Goal: Information Seeking & Learning: Learn about a topic

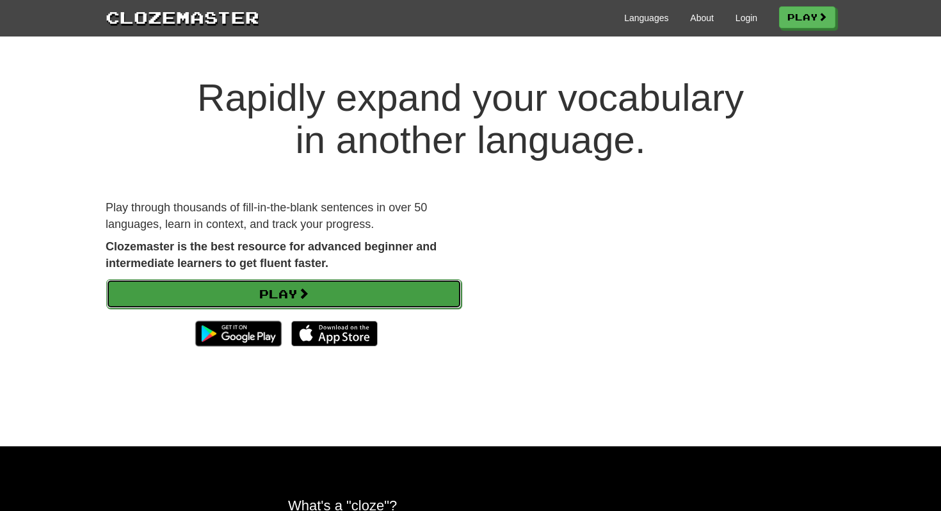
click at [363, 286] on link "Play" at bounding box center [283, 293] width 355 height 29
click at [325, 295] on link "Play" at bounding box center [283, 293] width 355 height 29
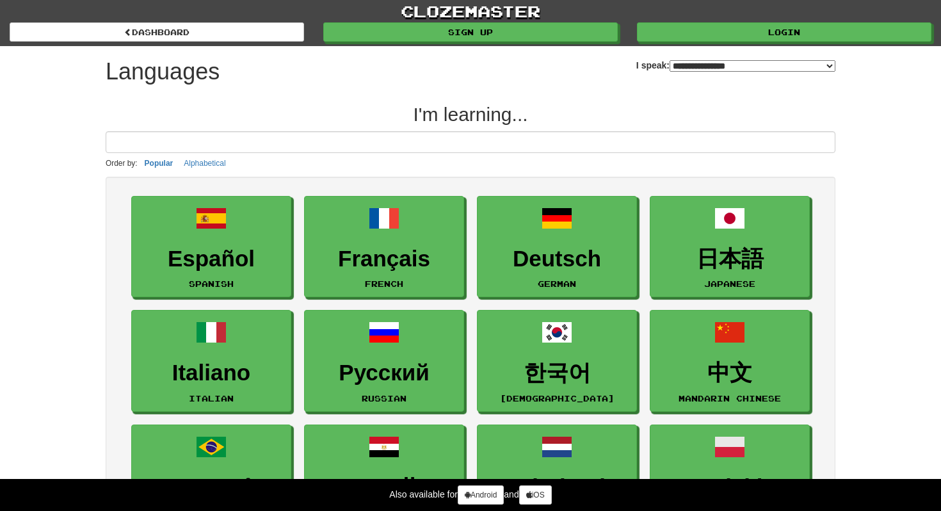
select select "*******"
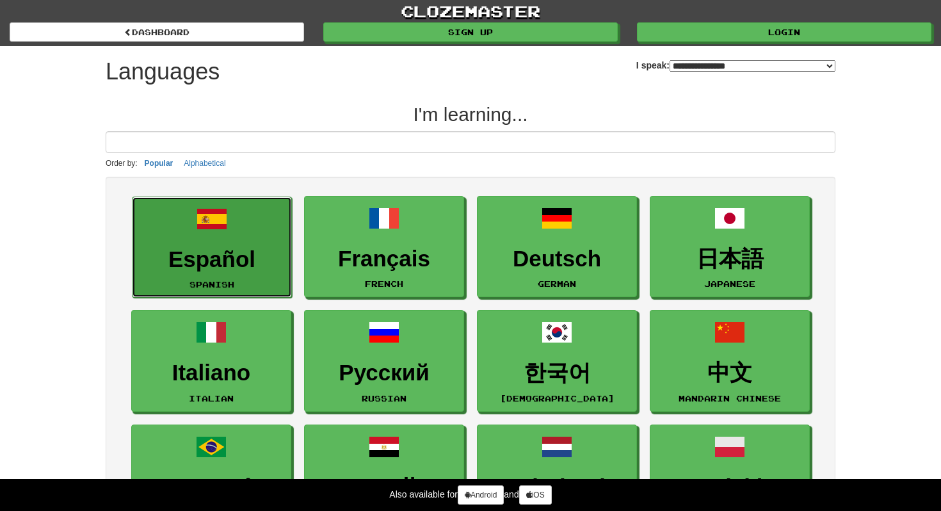
click at [178, 237] on link "Español Spanish" at bounding box center [212, 247] width 160 height 102
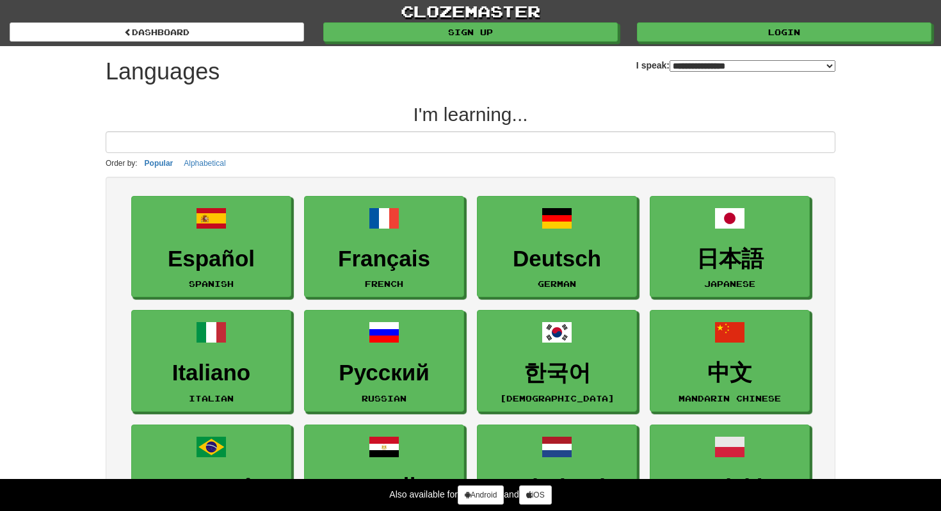
select select "*******"
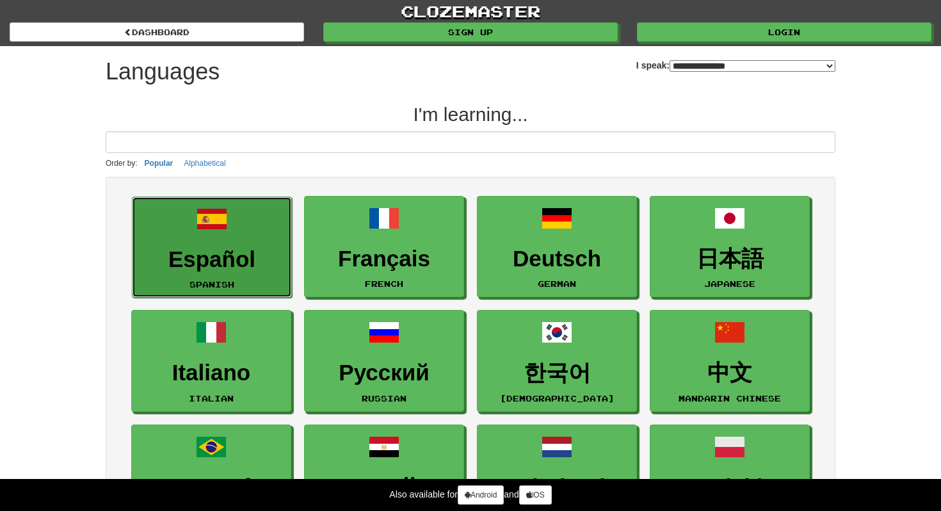
click at [250, 283] on link "Español Spanish" at bounding box center [212, 247] width 160 height 102
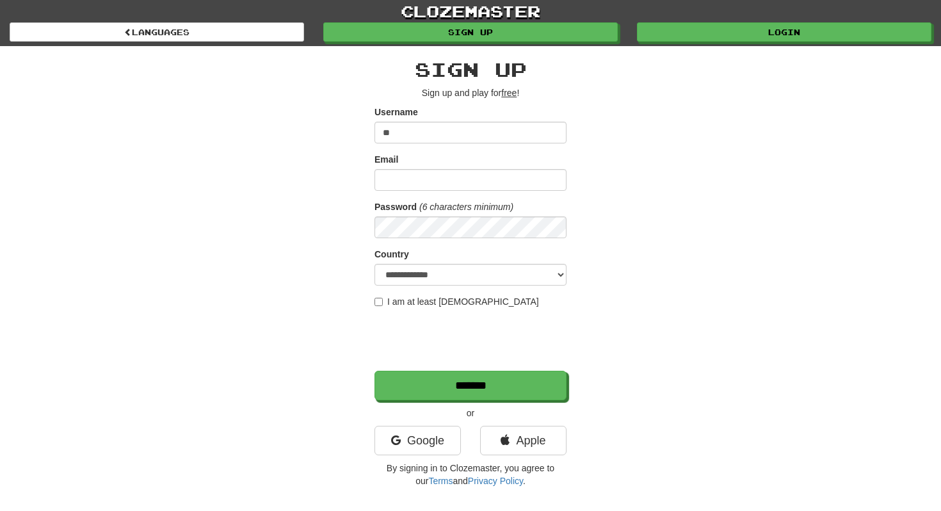
type input "**"
type input "**********"
click at [418, 274] on select "**********" at bounding box center [470, 275] width 192 height 22
select select "**"
click at [374, 264] on select "**********" at bounding box center [470, 275] width 192 height 22
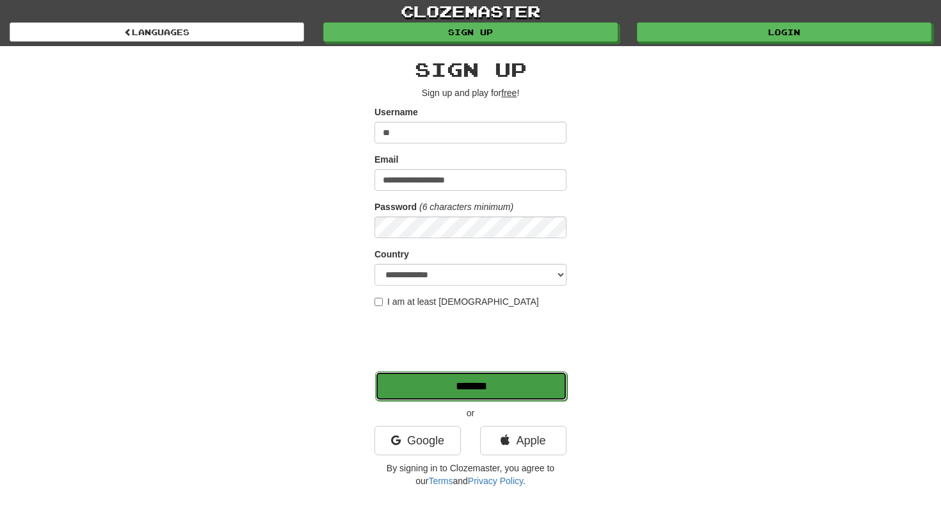
click at [432, 398] on input "*******" at bounding box center [471, 385] width 192 height 29
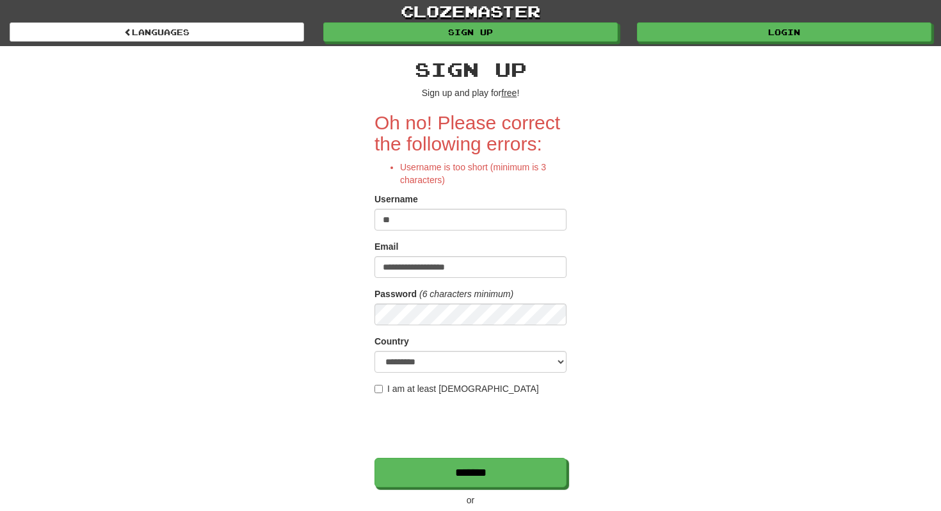
click at [400, 221] on input "**" at bounding box center [470, 220] width 192 height 22
type input "***"
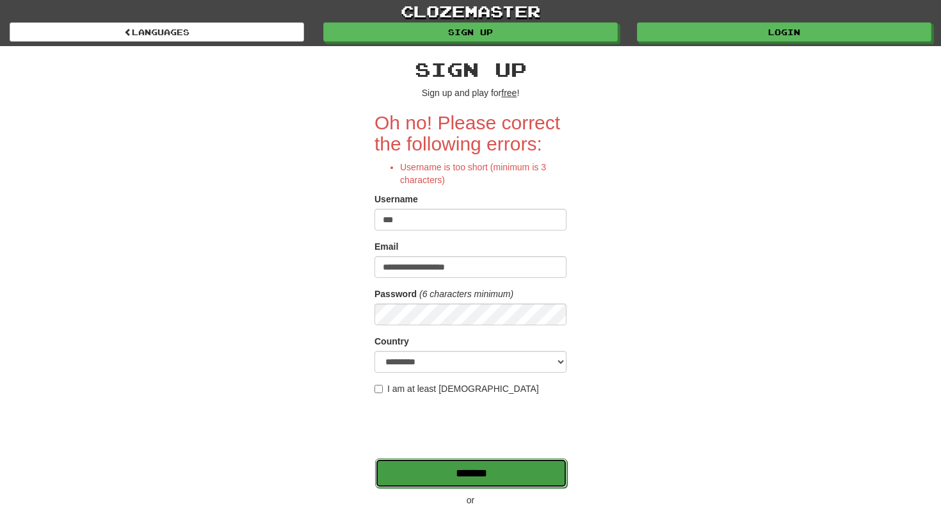
click at [412, 484] on input "*******" at bounding box center [471, 472] width 192 height 29
click at [428, 475] on input "*******" at bounding box center [471, 472] width 192 height 29
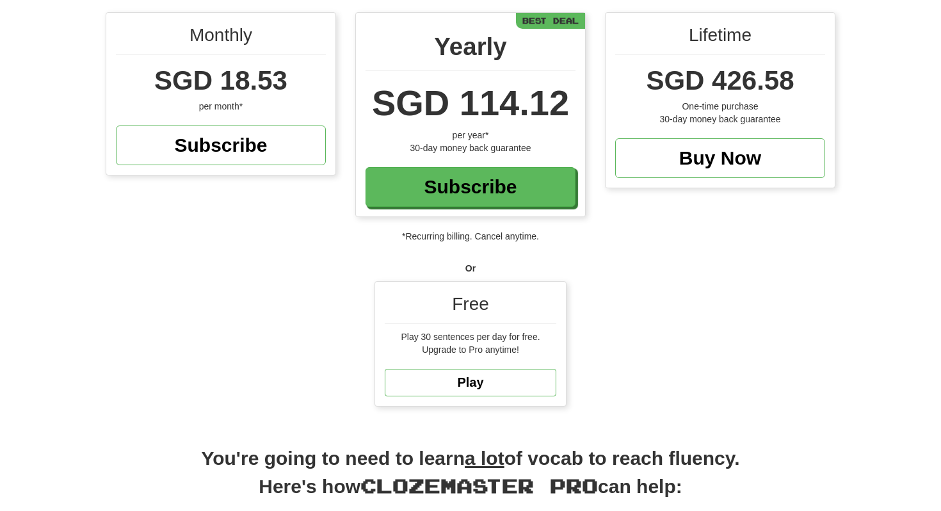
scroll to position [134, 0]
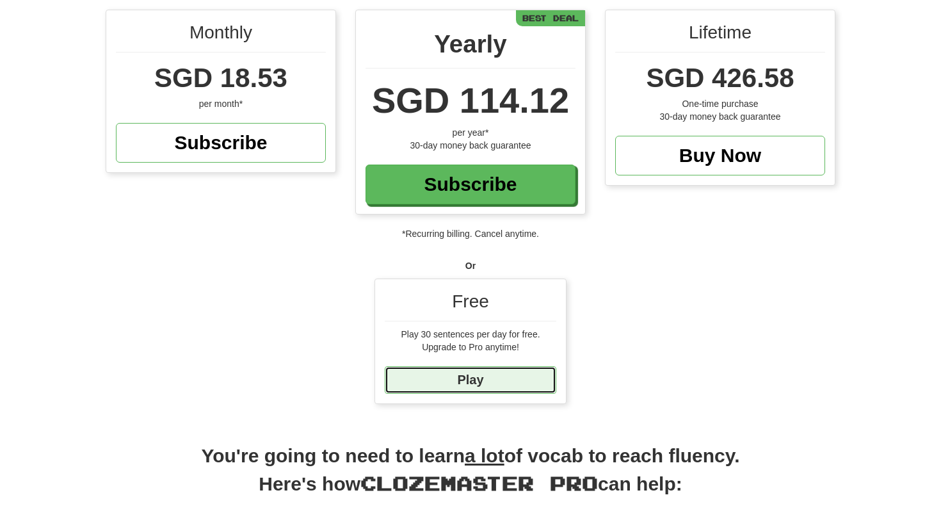
click at [459, 379] on link "Play" at bounding box center [470, 380] width 171 height 28
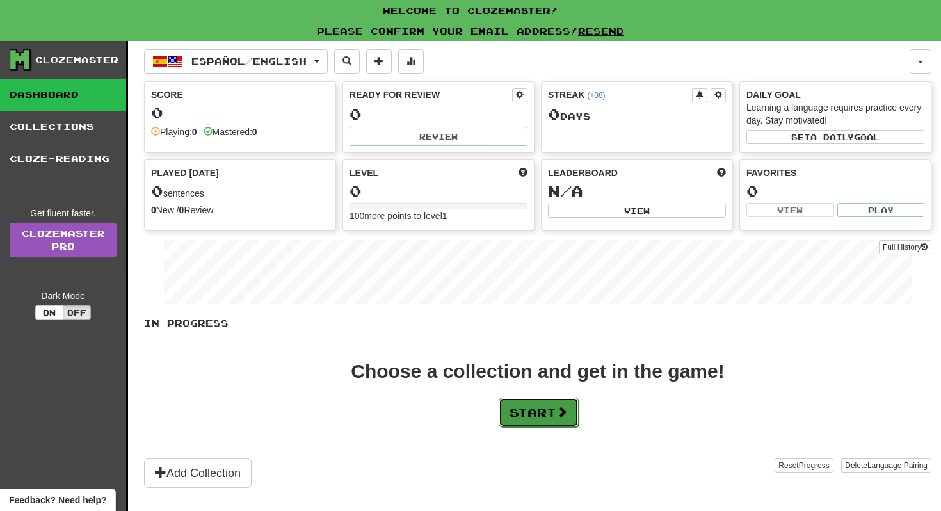
click at [541, 404] on button "Start" at bounding box center [538, 411] width 80 height 29
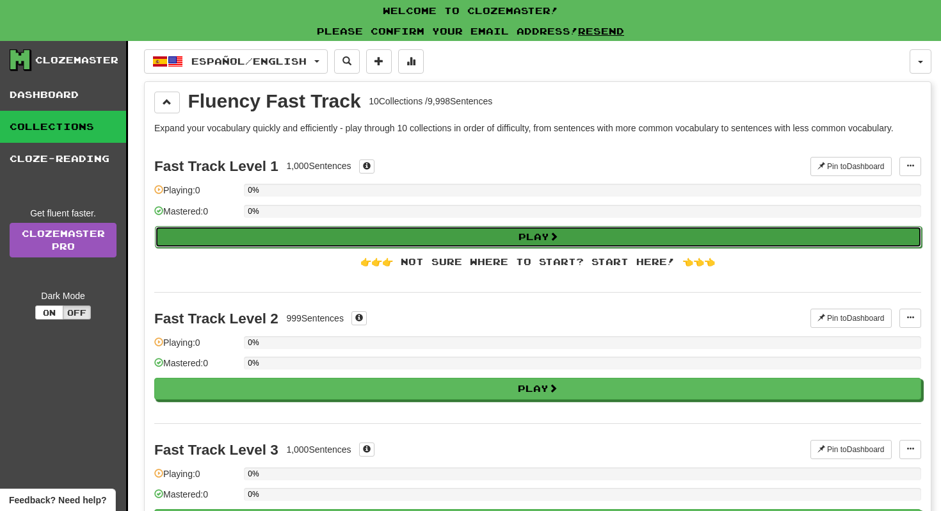
click at [417, 232] on button "Play" at bounding box center [538, 237] width 767 height 22
select select "**"
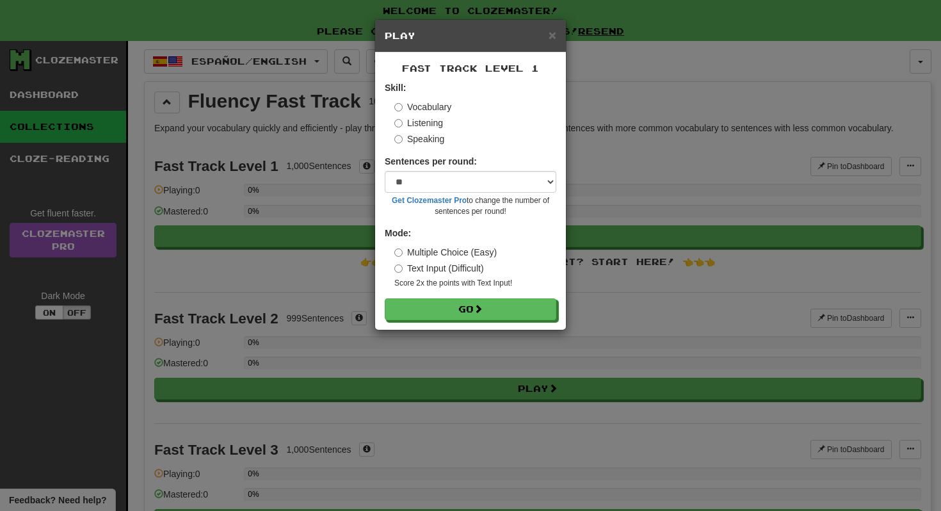
click at [440, 270] on label "Text Input (Difficult)" at bounding box center [439, 268] width 90 height 13
click at [449, 304] on button "Go" at bounding box center [470, 310] width 171 height 22
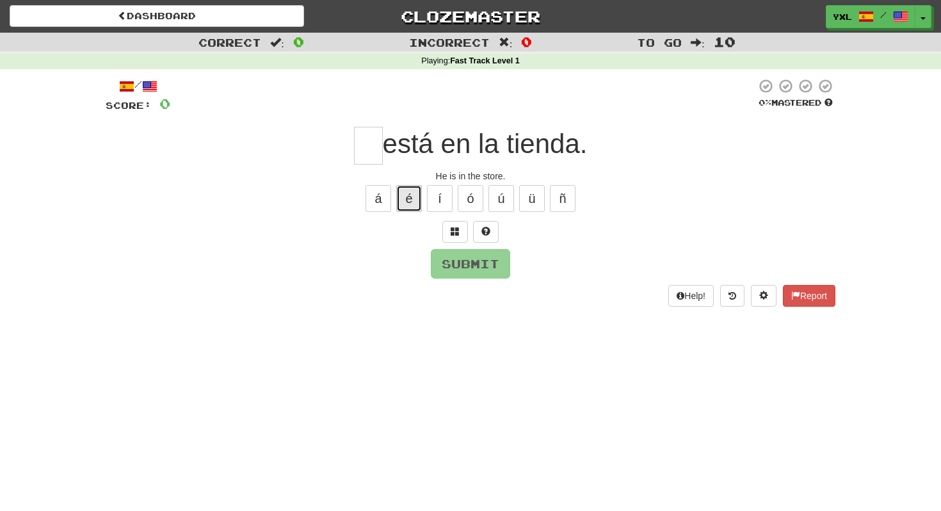
click at [410, 197] on button "é" at bounding box center [409, 198] width 26 height 27
click at [444, 200] on button "í" at bounding box center [440, 198] width 26 height 27
type input "**"
click at [468, 273] on button "Submit" at bounding box center [470, 264] width 79 height 29
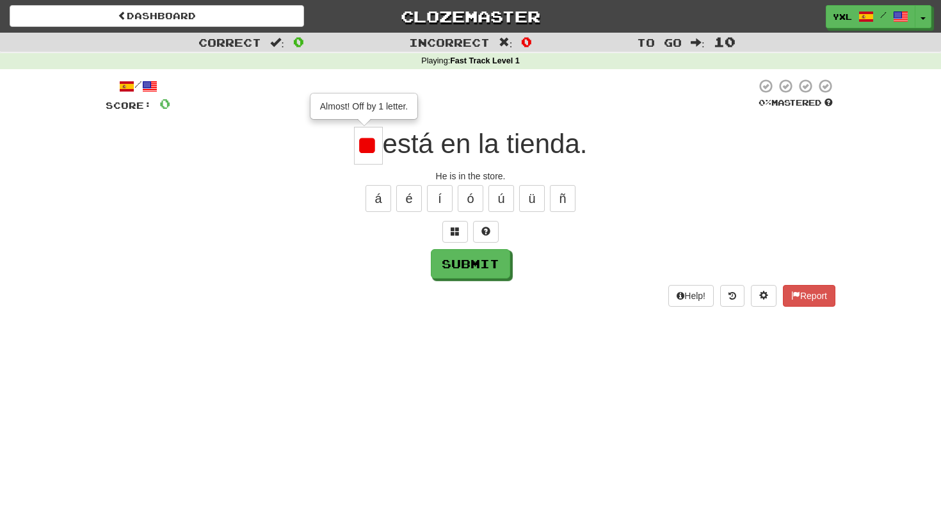
click at [371, 149] on input "**" at bounding box center [368, 146] width 29 height 38
click at [470, 278] on button "Submit" at bounding box center [470, 264] width 79 height 29
type input "**"
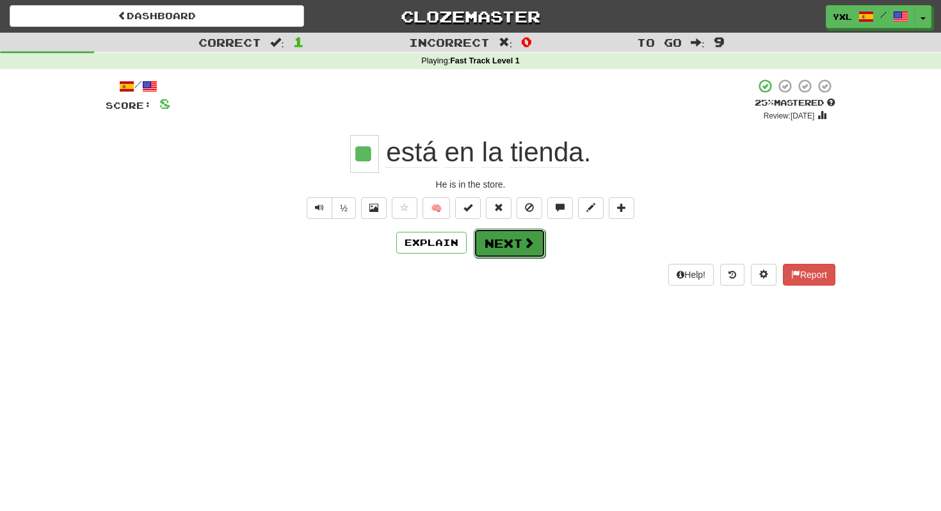
click at [513, 245] on button "Next" at bounding box center [509, 242] width 72 height 29
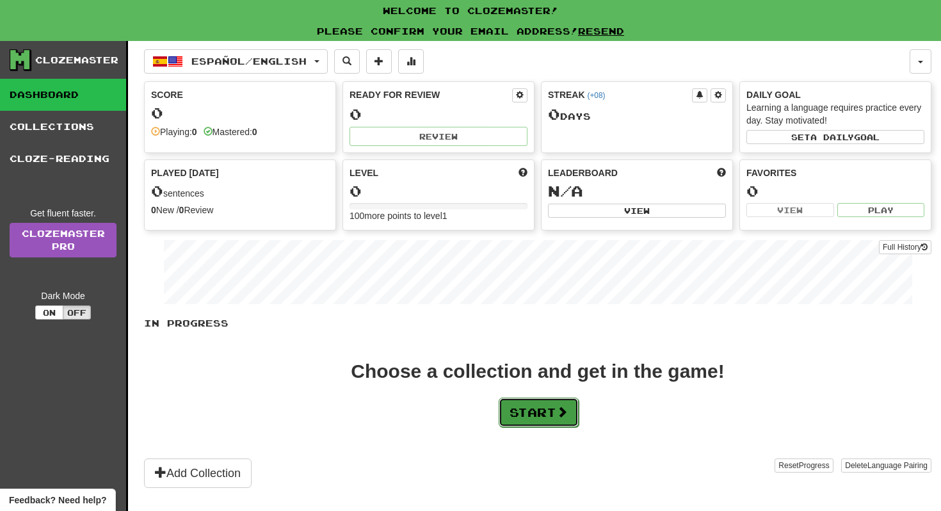
click at [543, 422] on button "Start" at bounding box center [538, 411] width 80 height 29
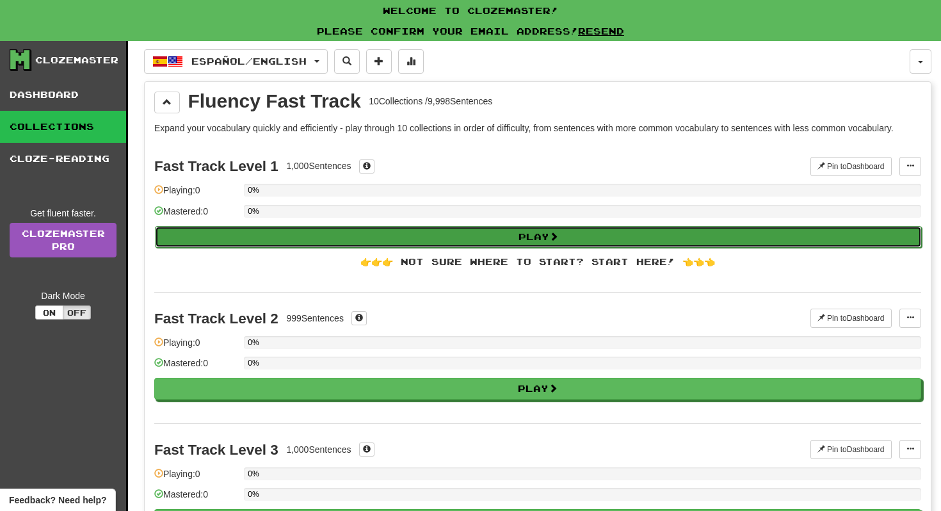
click at [508, 237] on button "Play" at bounding box center [538, 237] width 767 height 22
select select "**"
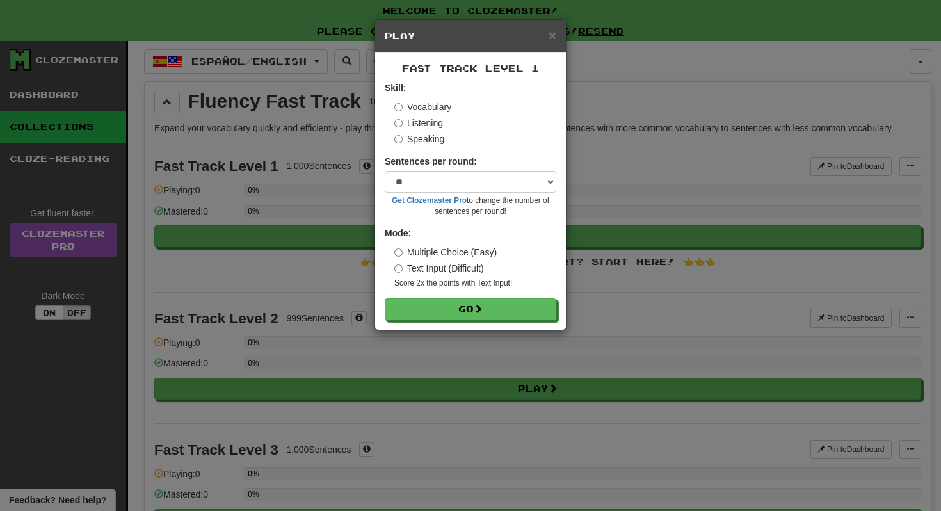
click at [415, 267] on label "Text Input (Difficult)" at bounding box center [439, 268] width 90 height 13
click at [417, 254] on label "Multiple Choice (Easy)" at bounding box center [445, 252] width 102 height 13
click at [426, 301] on button "Go" at bounding box center [470, 310] width 171 height 22
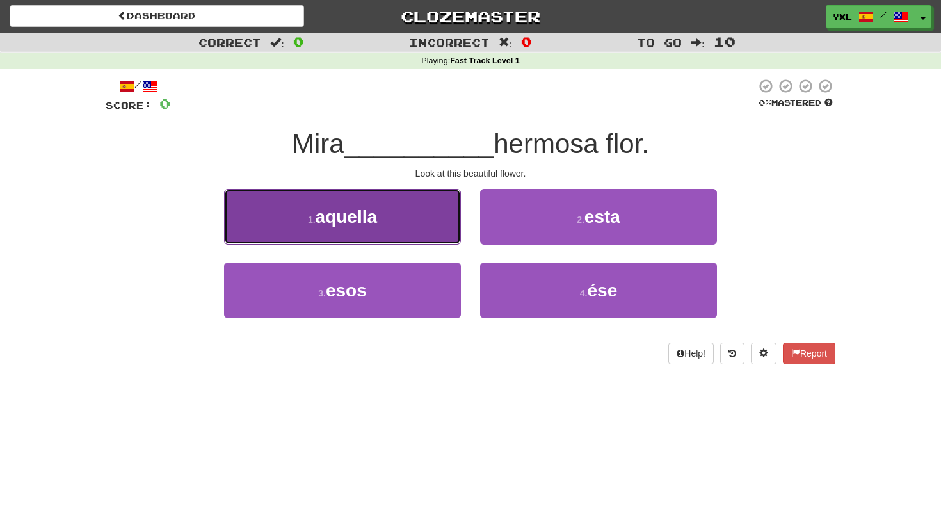
click at [398, 214] on button "1 . aquella" at bounding box center [342, 217] width 237 height 56
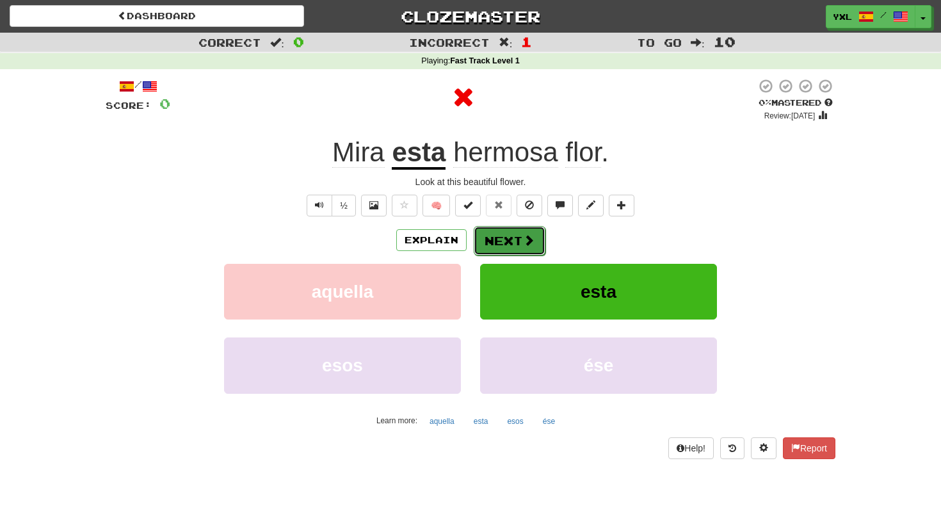
click at [512, 237] on button "Next" at bounding box center [509, 240] width 72 height 29
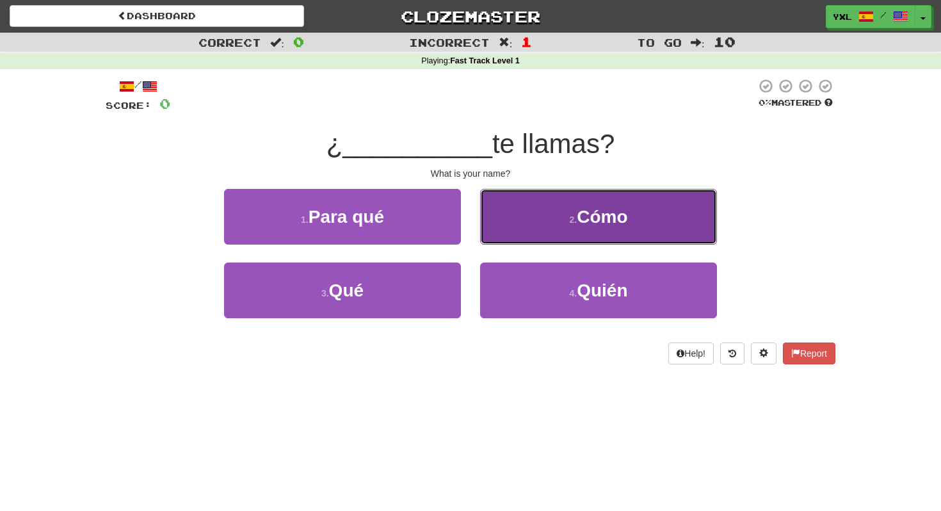
click at [584, 234] on button "2 . Cómo" at bounding box center [598, 217] width 237 height 56
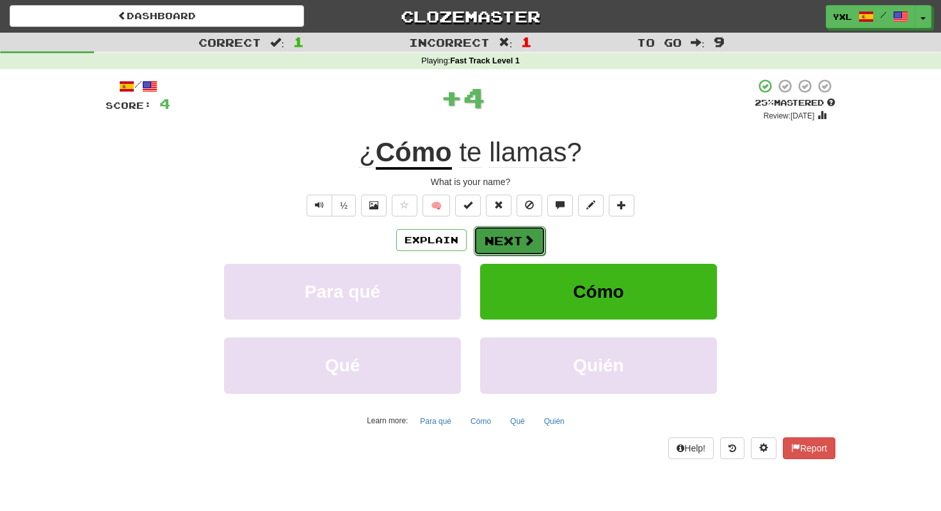
click at [498, 243] on button "Next" at bounding box center [509, 240] width 72 height 29
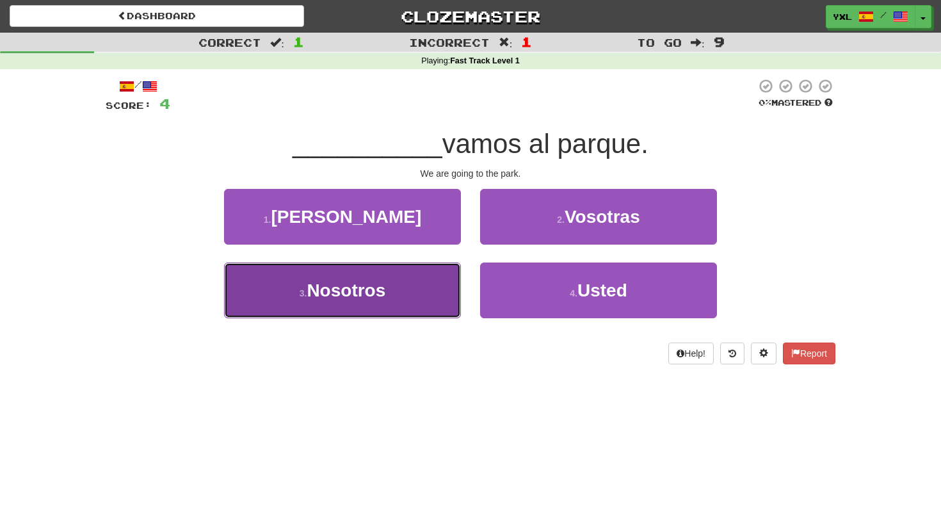
click at [370, 282] on span "Nosotros" at bounding box center [345, 290] width 79 height 20
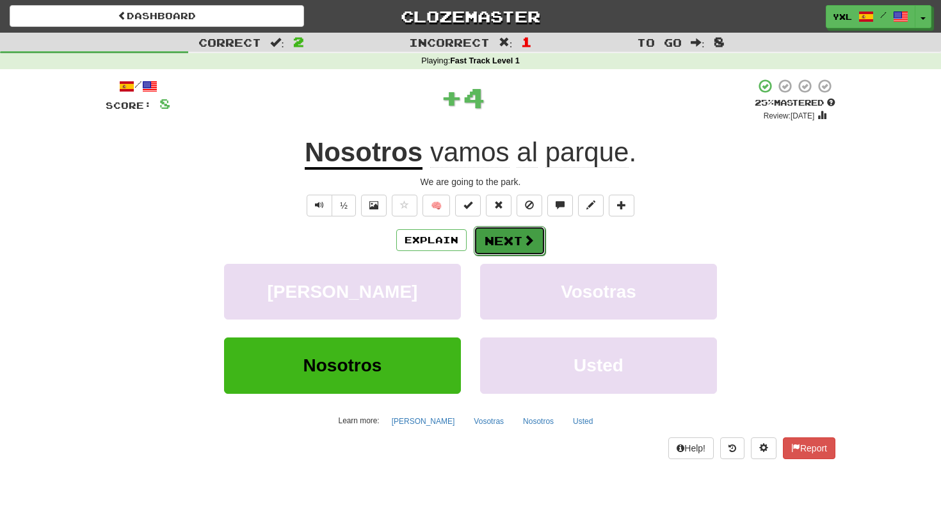
click at [516, 237] on button "Next" at bounding box center [509, 240] width 72 height 29
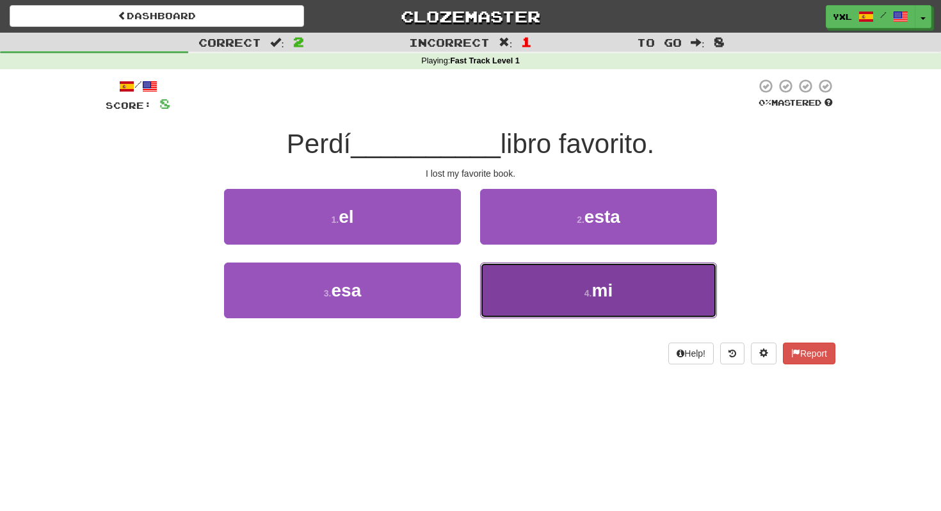
click at [603, 298] on span "mi" at bounding box center [602, 290] width 21 height 20
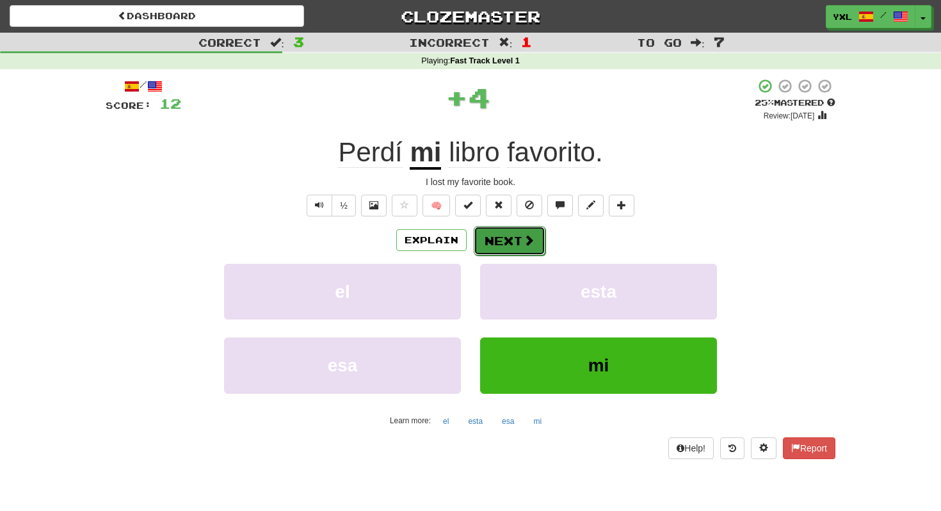
click at [500, 236] on button "Next" at bounding box center [509, 240] width 72 height 29
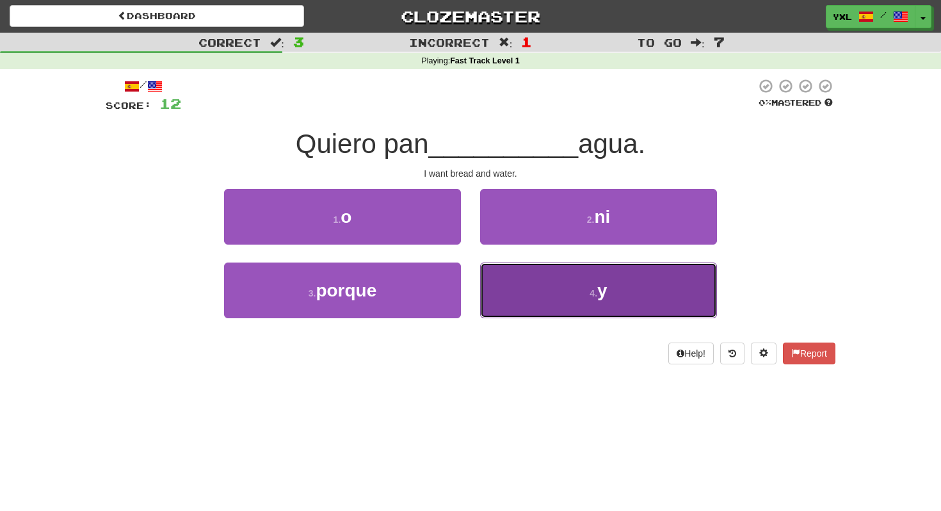
click at [610, 282] on button "4 . y" at bounding box center [598, 290] width 237 height 56
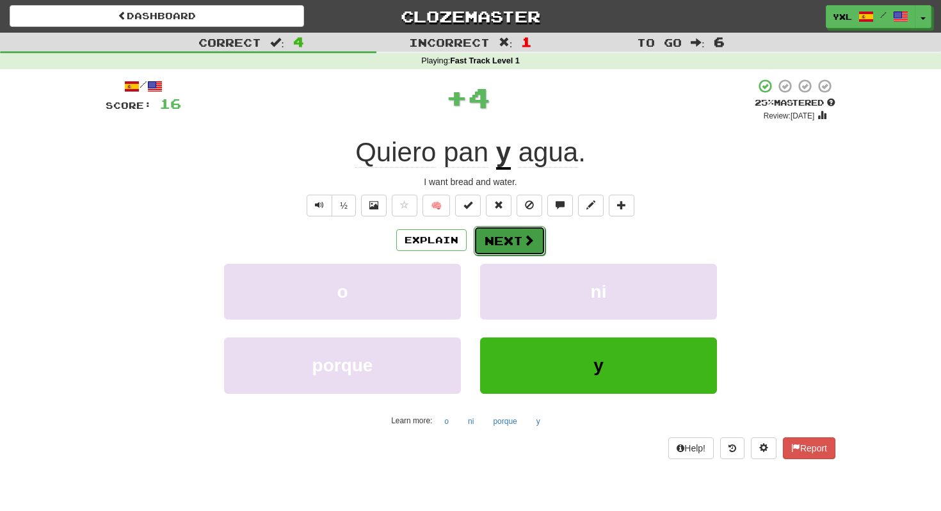
click at [518, 239] on button "Next" at bounding box center [509, 240] width 72 height 29
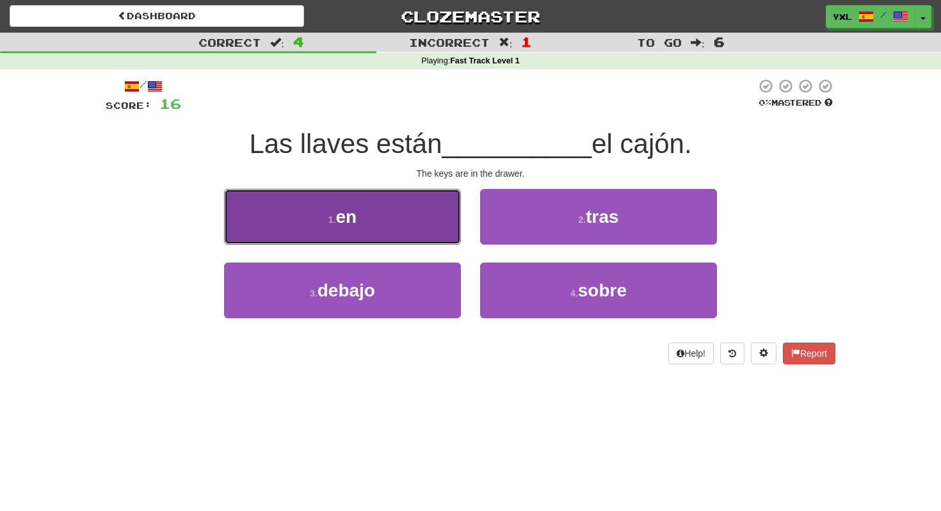
click at [404, 237] on button "1 . en" at bounding box center [342, 217] width 237 height 56
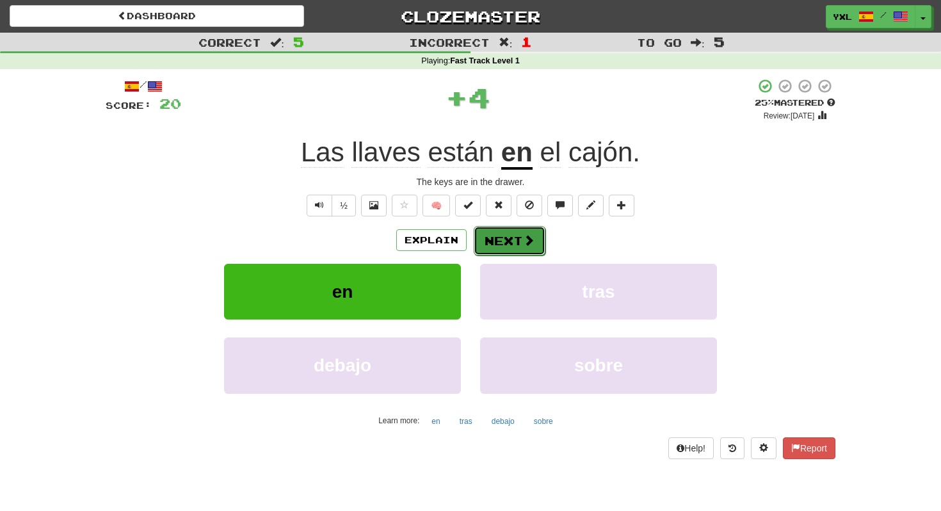
click at [527, 242] on span at bounding box center [529, 240] width 12 height 12
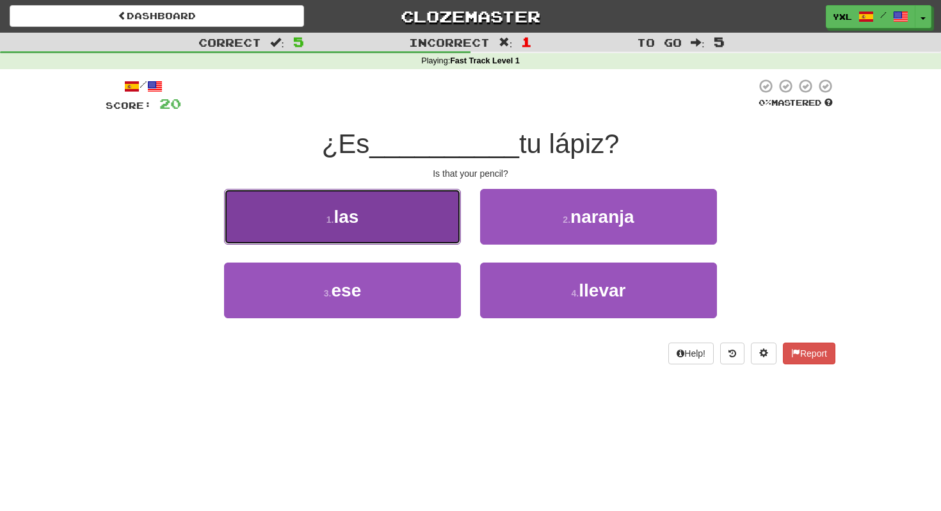
click at [385, 209] on button "1 . las" at bounding box center [342, 217] width 237 height 56
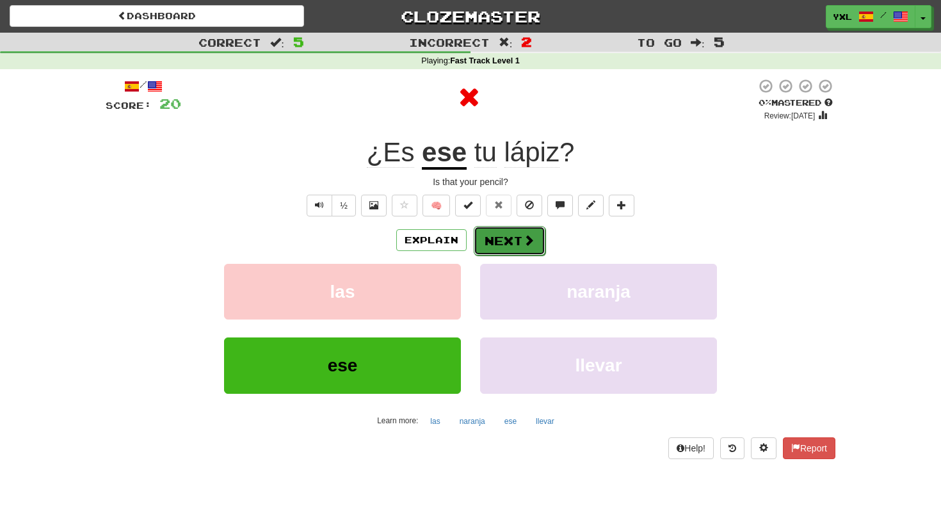
click at [521, 237] on button "Next" at bounding box center [509, 240] width 72 height 29
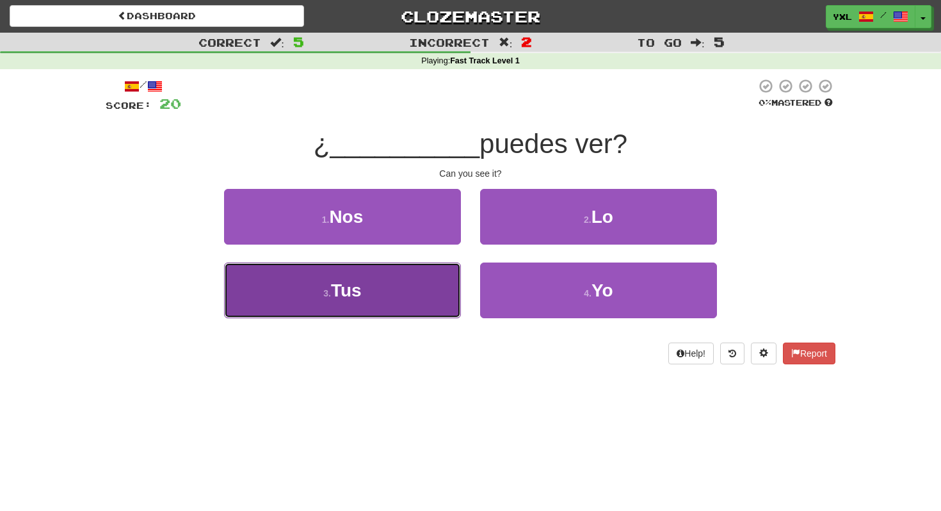
click at [360, 285] on span "Tus" at bounding box center [346, 290] width 31 height 20
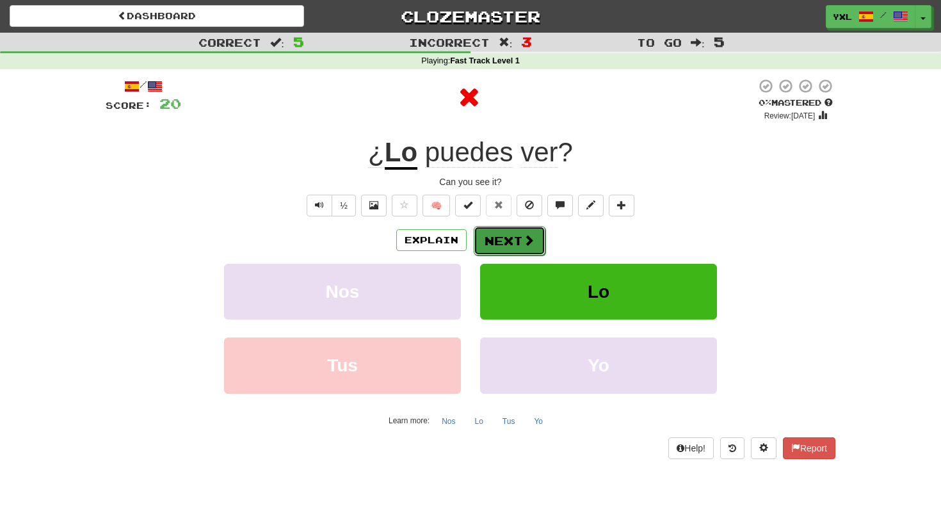
click at [519, 235] on button "Next" at bounding box center [509, 240] width 72 height 29
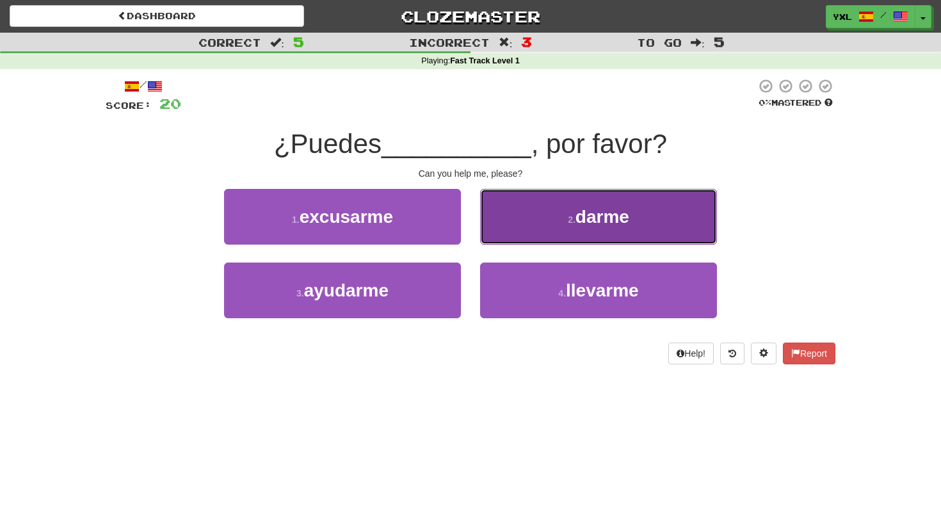
click at [578, 210] on span "darme" at bounding box center [602, 217] width 54 height 20
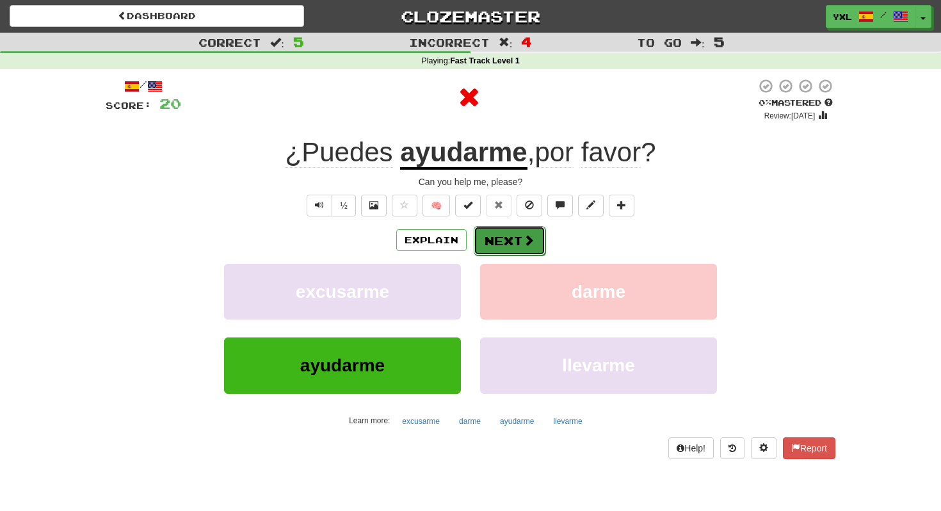
click at [502, 239] on button "Next" at bounding box center [509, 240] width 72 height 29
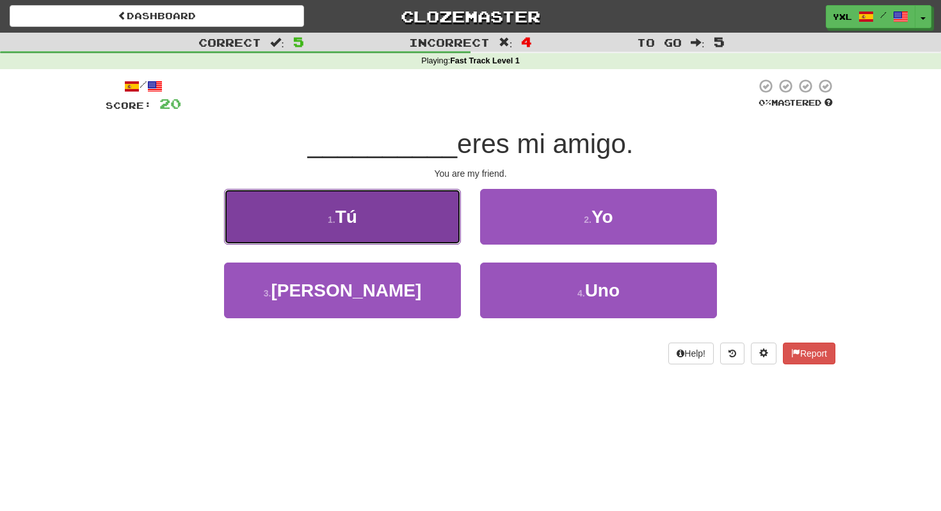
click at [395, 223] on button "1 . Tú" at bounding box center [342, 217] width 237 height 56
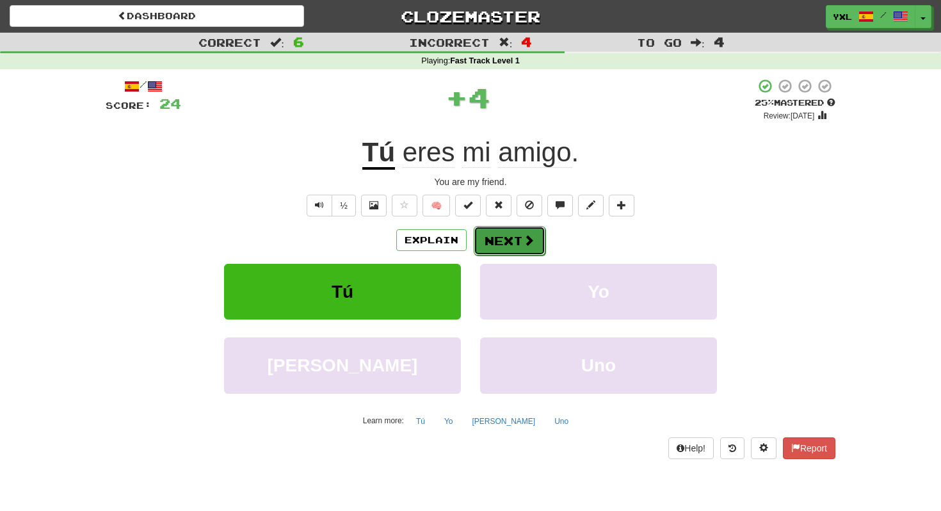
click at [516, 234] on button "Next" at bounding box center [509, 240] width 72 height 29
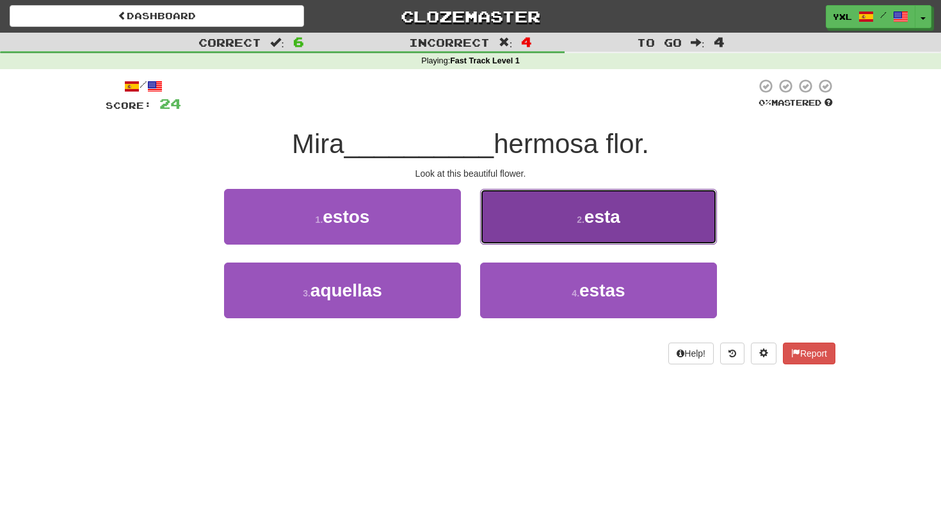
click at [569, 226] on button "2 . esta" at bounding box center [598, 217] width 237 height 56
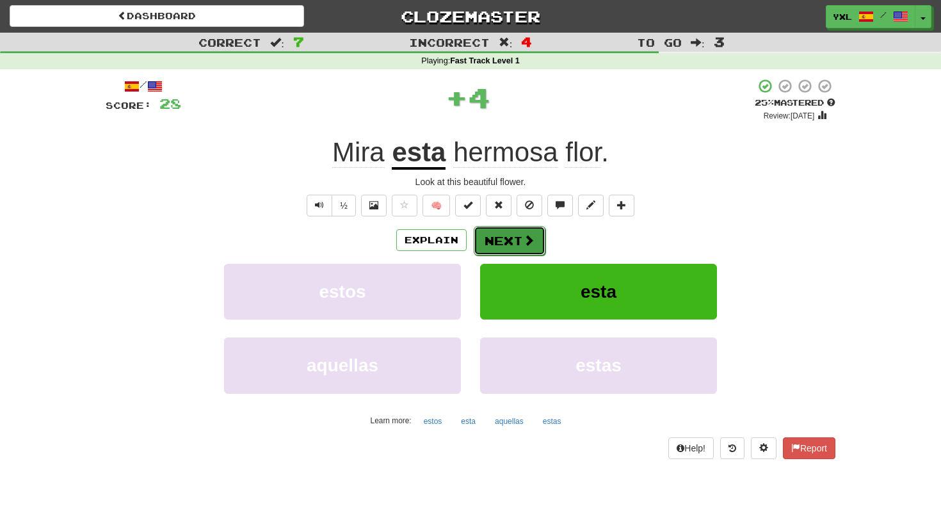
click at [509, 235] on button "Next" at bounding box center [509, 240] width 72 height 29
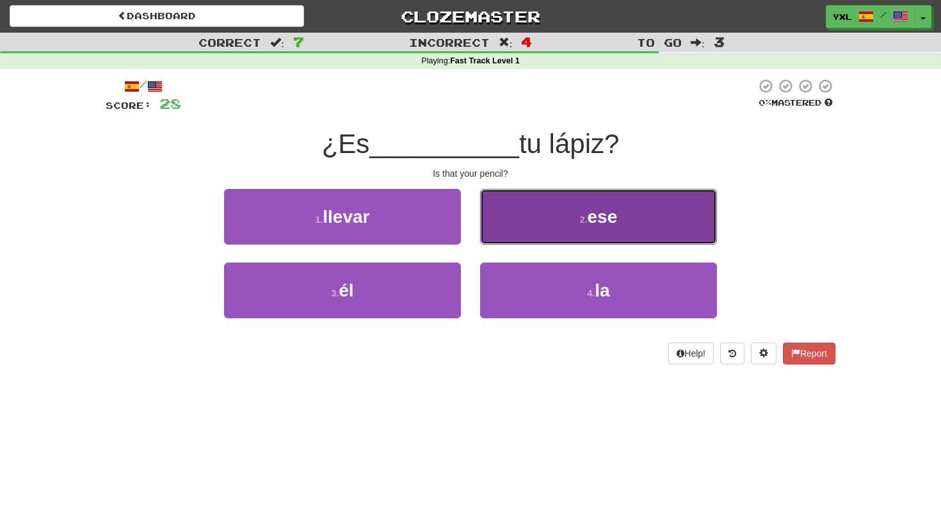
click at [598, 198] on button "2 . ese" at bounding box center [598, 217] width 237 height 56
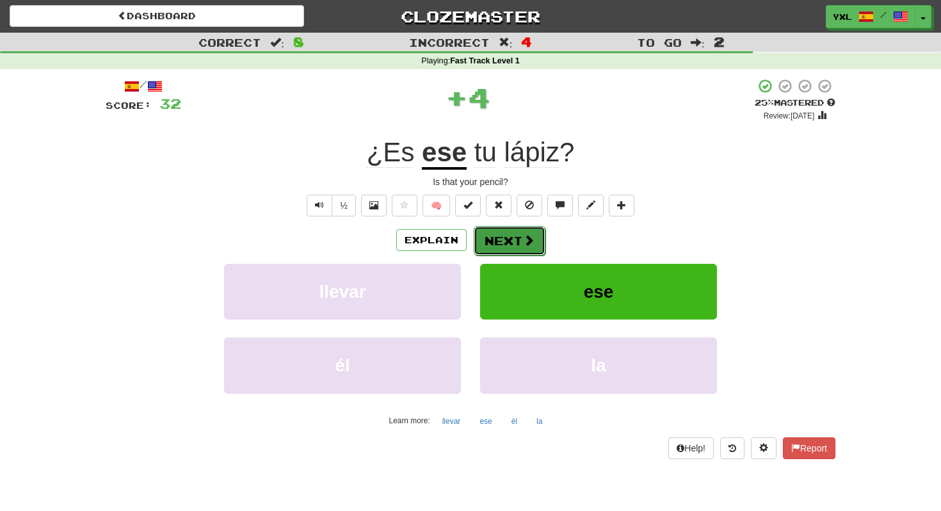
click at [505, 244] on button "Next" at bounding box center [509, 240] width 72 height 29
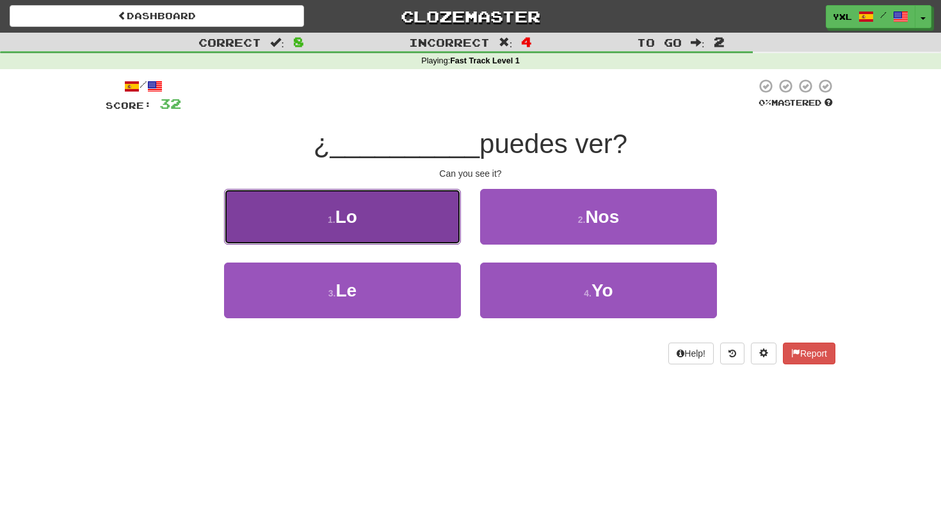
click at [370, 233] on button "1 . Lo" at bounding box center [342, 217] width 237 height 56
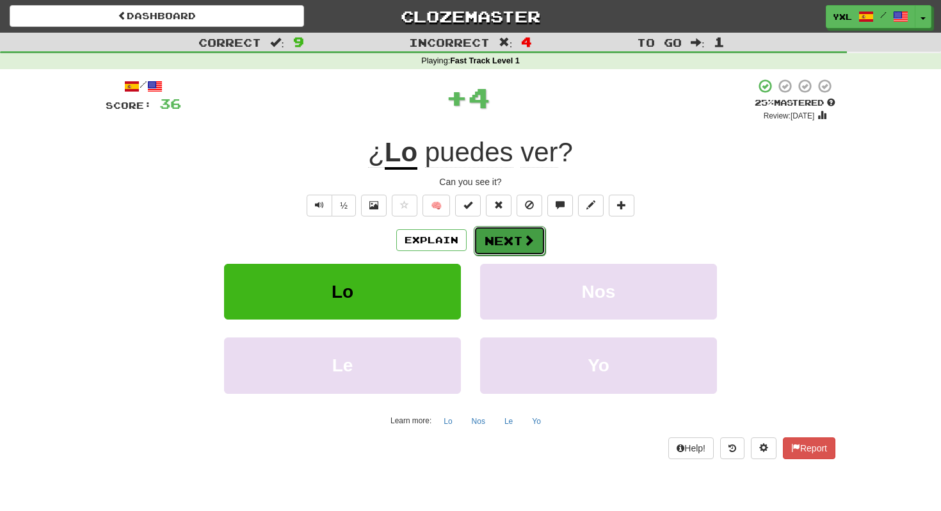
click at [497, 241] on button "Next" at bounding box center [509, 240] width 72 height 29
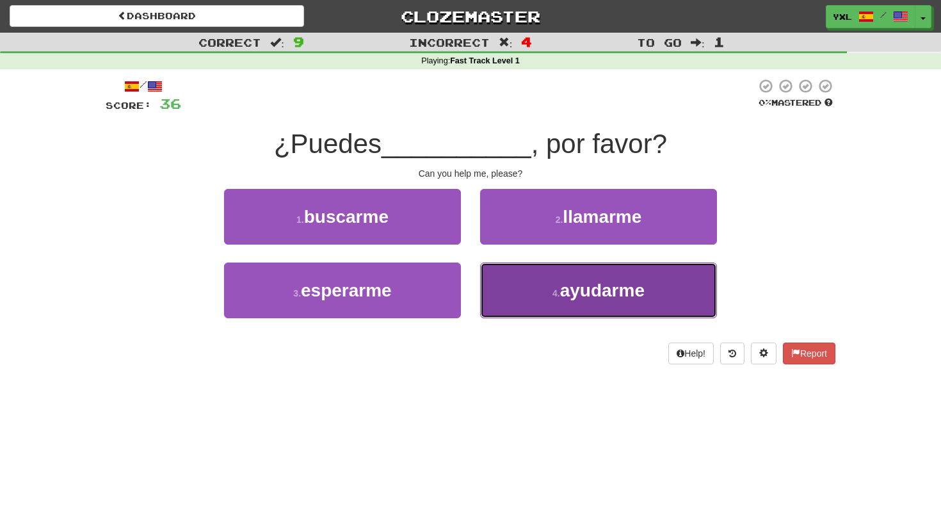
click at [587, 295] on span "ayudarme" at bounding box center [602, 290] width 84 height 20
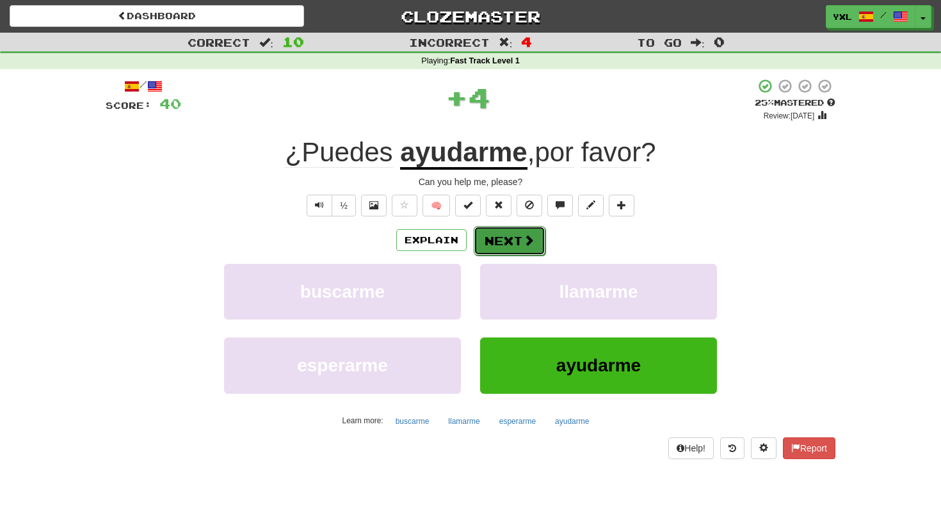
click at [511, 232] on button "Next" at bounding box center [509, 240] width 72 height 29
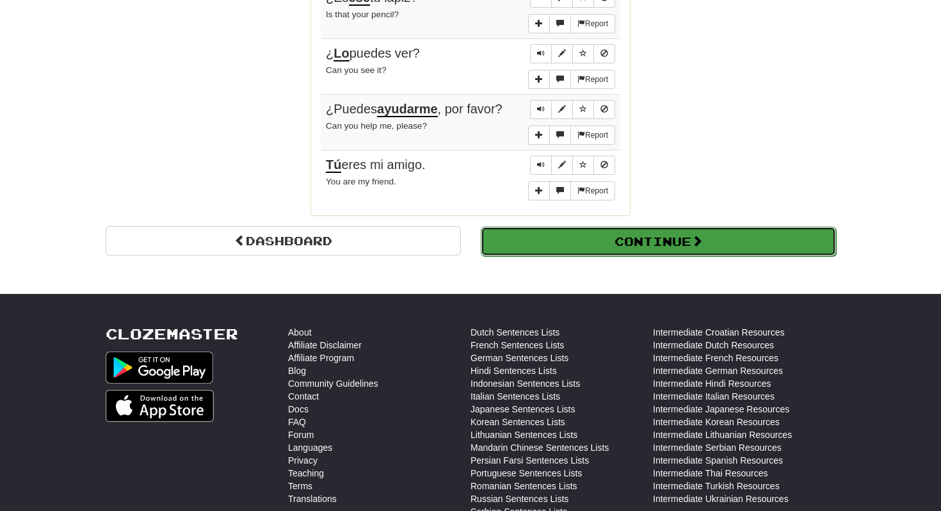
click at [601, 235] on button "Continue" at bounding box center [658, 240] width 355 height 29
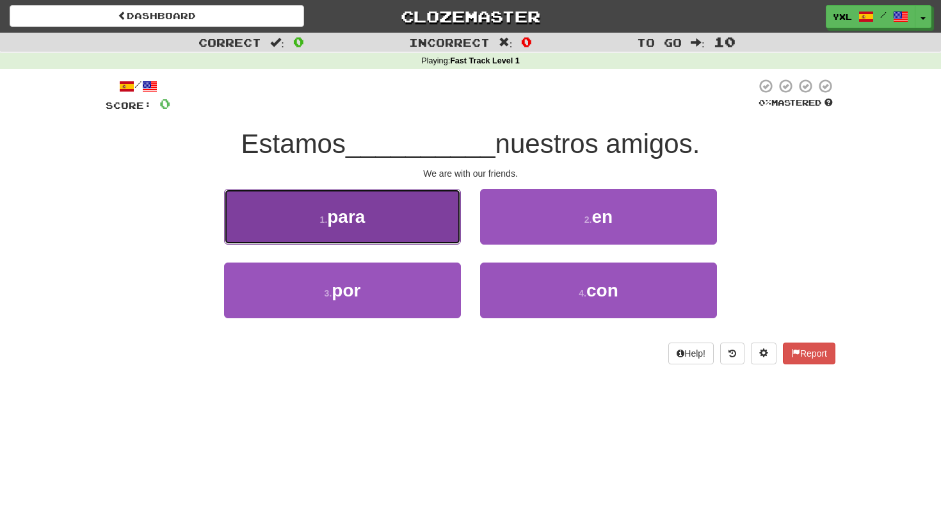
click at [328, 214] on span "para" at bounding box center [346, 217] width 38 height 20
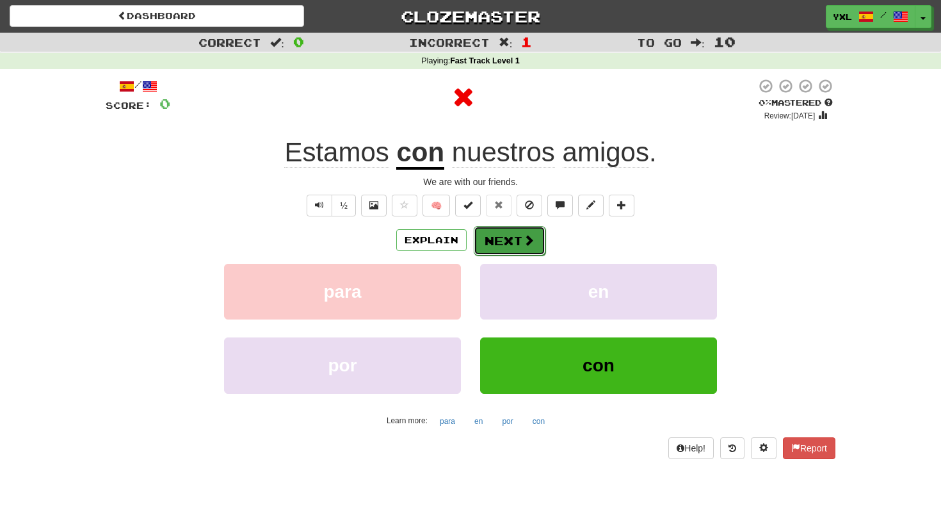
click at [516, 242] on button "Next" at bounding box center [509, 240] width 72 height 29
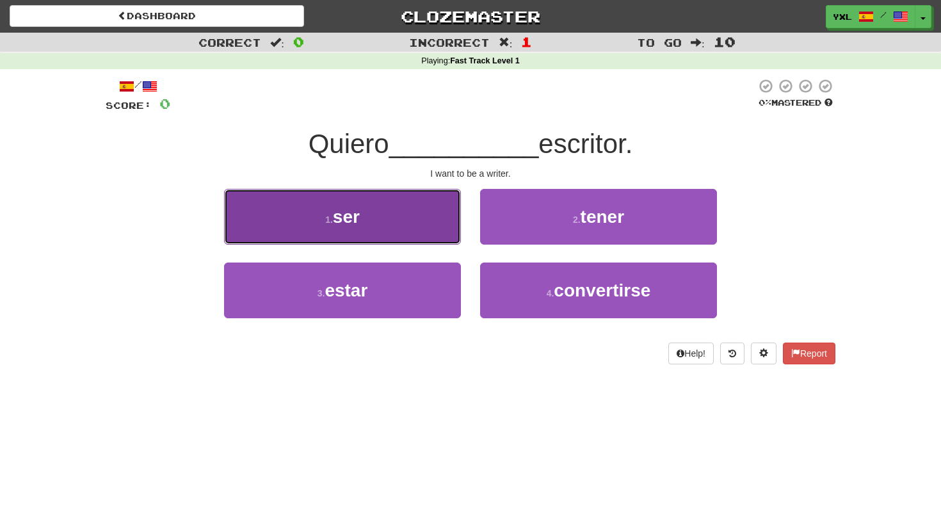
click at [431, 227] on button "1 . ser" at bounding box center [342, 217] width 237 height 56
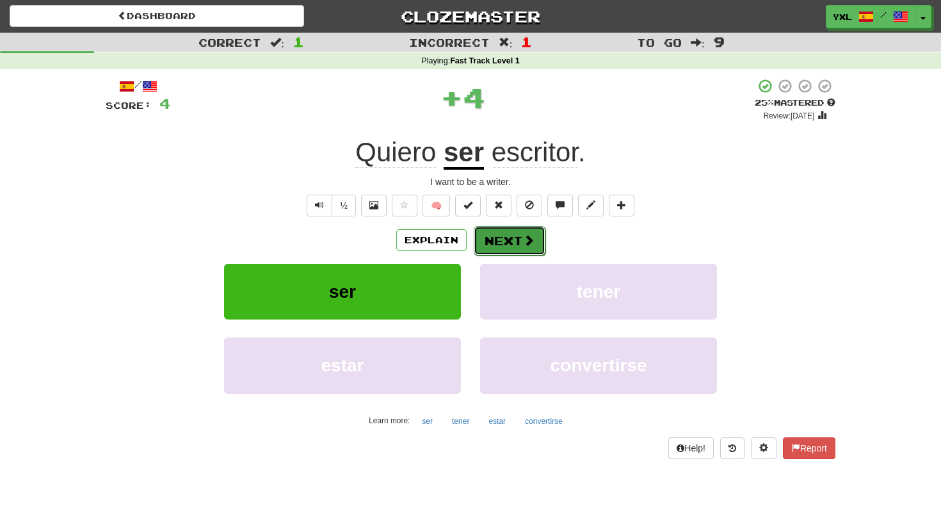
click at [520, 234] on button "Next" at bounding box center [509, 240] width 72 height 29
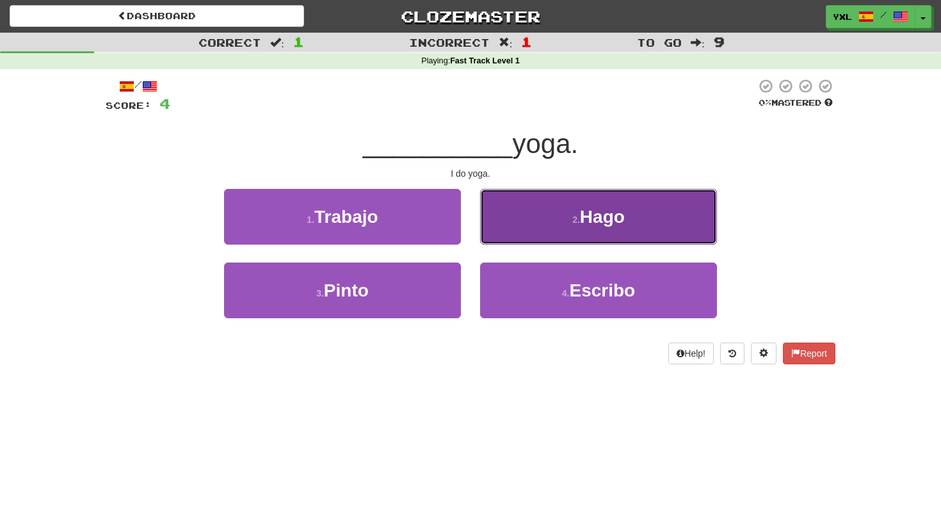
click at [544, 216] on button "2 . Hago" at bounding box center [598, 217] width 237 height 56
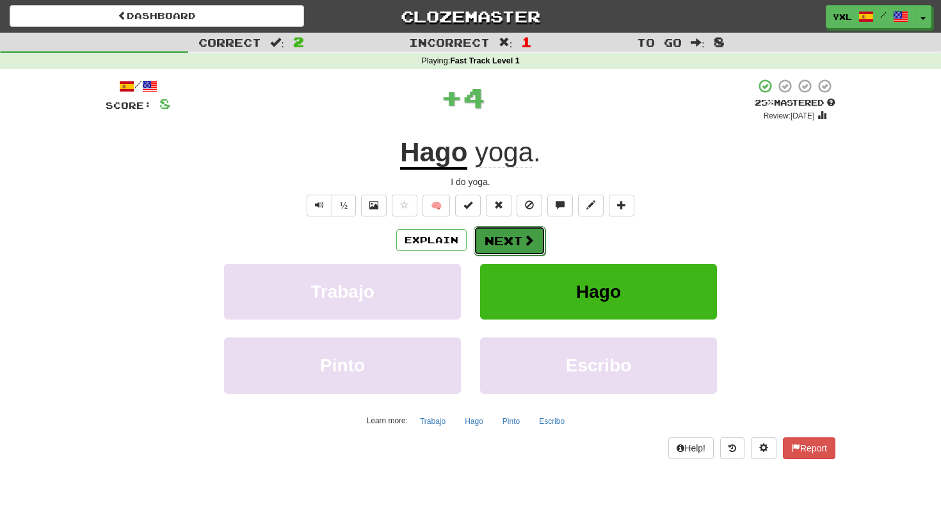
click at [517, 235] on button "Next" at bounding box center [509, 240] width 72 height 29
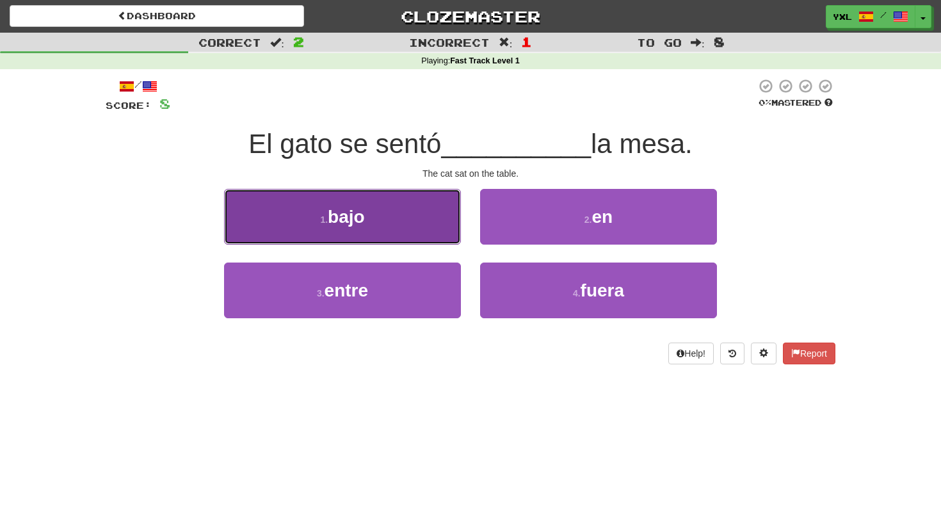
click at [379, 201] on button "1 . bajo" at bounding box center [342, 217] width 237 height 56
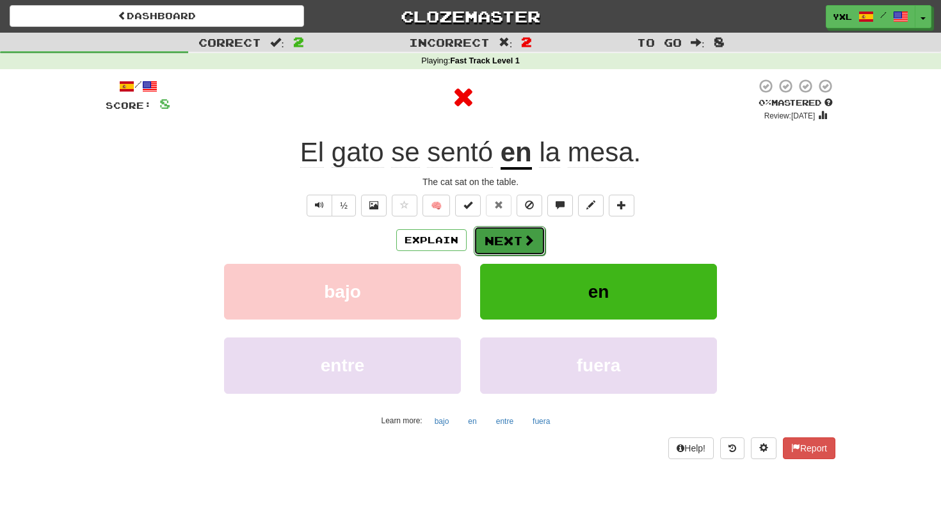
click at [526, 244] on span at bounding box center [529, 240] width 12 height 12
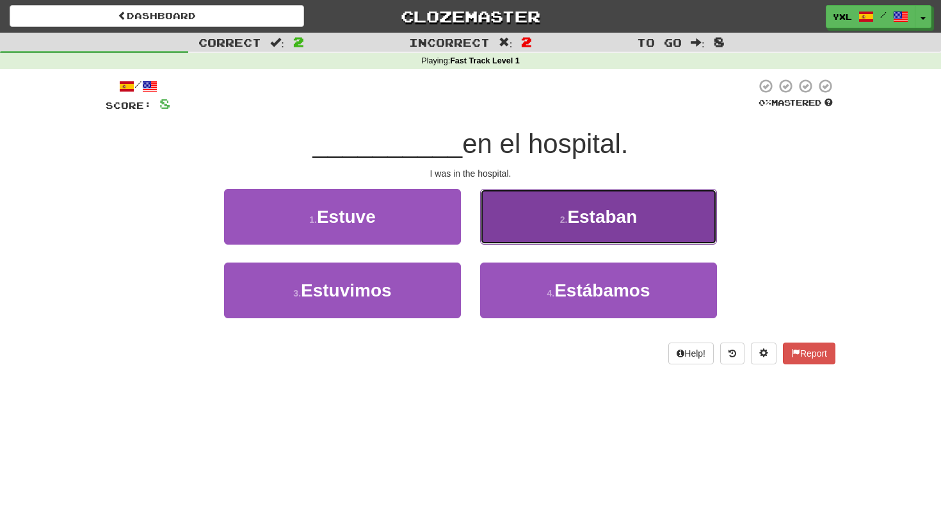
click at [576, 221] on span "Estaban" at bounding box center [602, 217] width 70 height 20
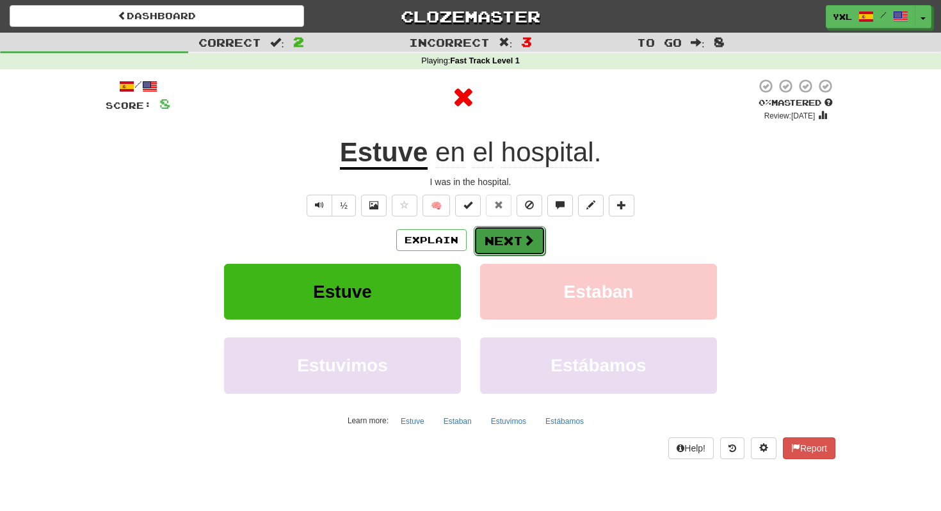
click at [495, 234] on button "Next" at bounding box center [509, 240] width 72 height 29
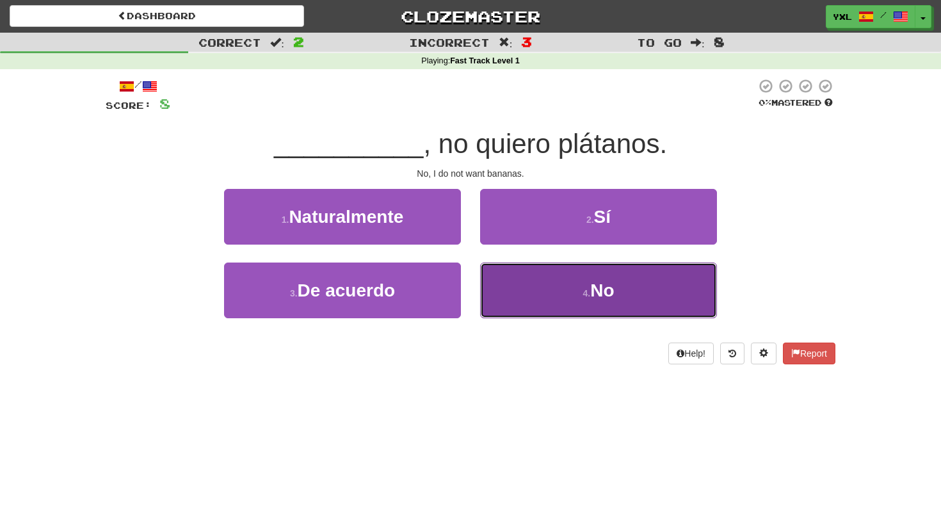
click at [539, 290] on button "4 . No" at bounding box center [598, 290] width 237 height 56
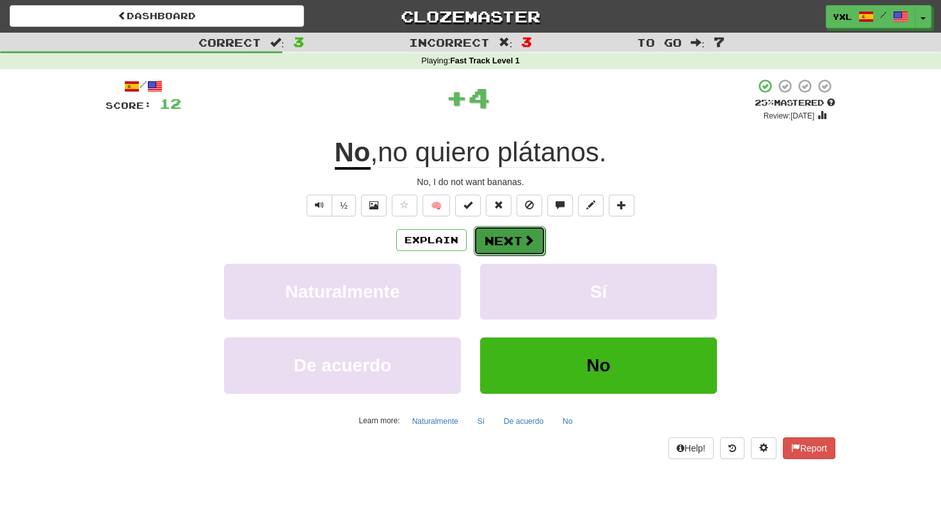
click at [499, 229] on button "Next" at bounding box center [509, 240] width 72 height 29
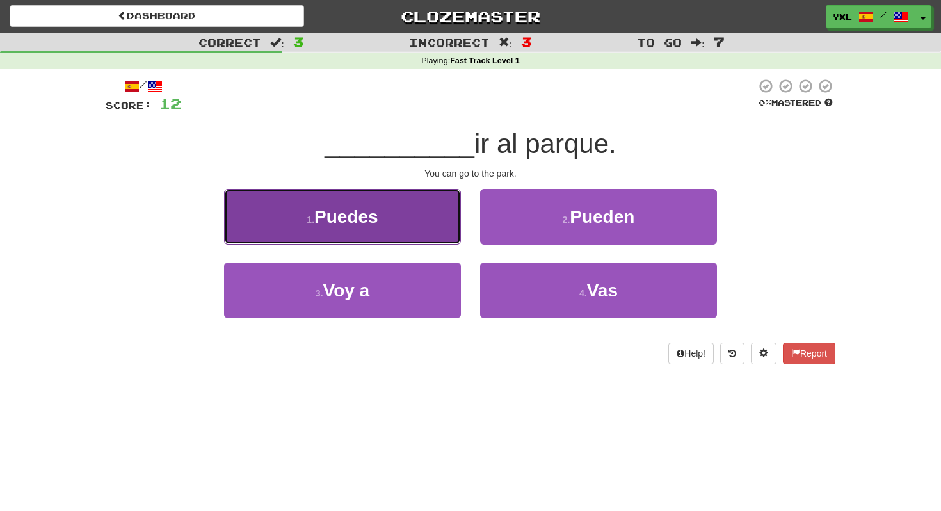
click at [358, 209] on span "Puedes" at bounding box center [346, 217] width 64 height 20
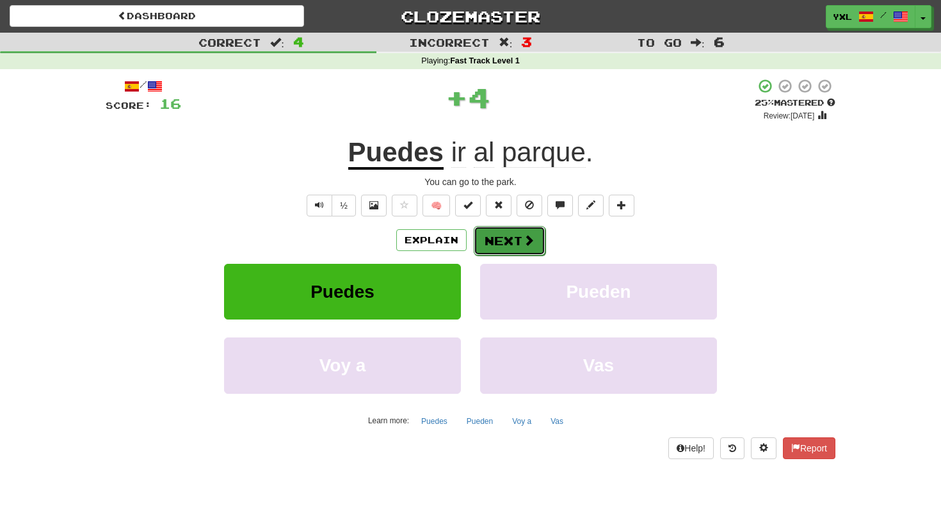
click at [514, 245] on button "Next" at bounding box center [509, 240] width 72 height 29
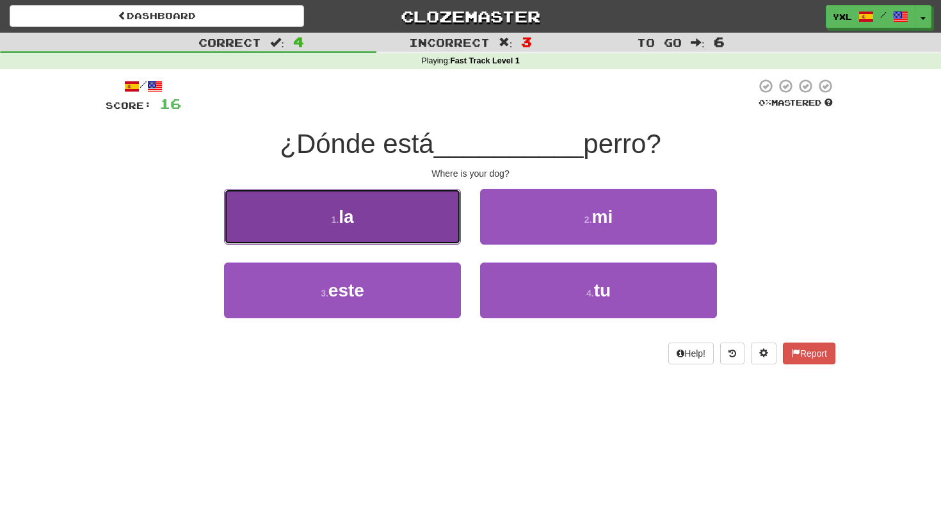
click at [438, 213] on button "1 . la" at bounding box center [342, 217] width 237 height 56
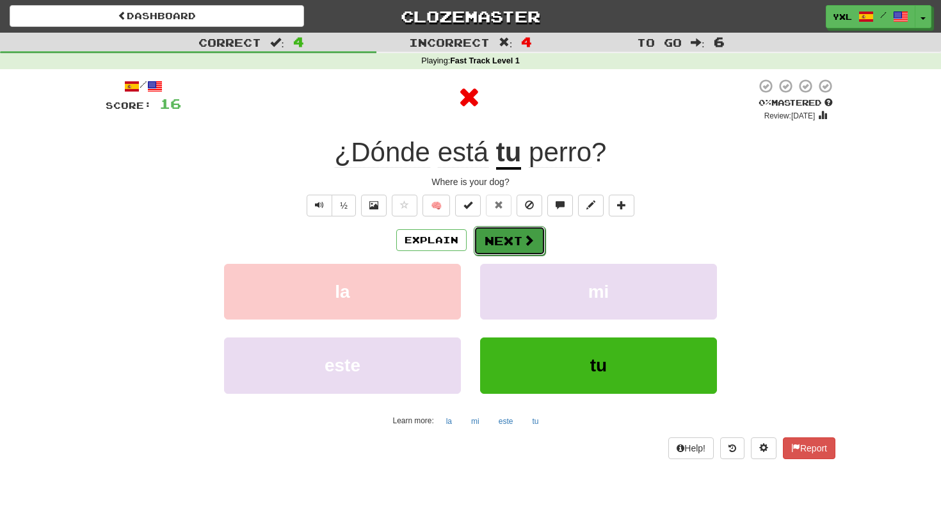
click at [528, 245] on span at bounding box center [529, 240] width 12 height 12
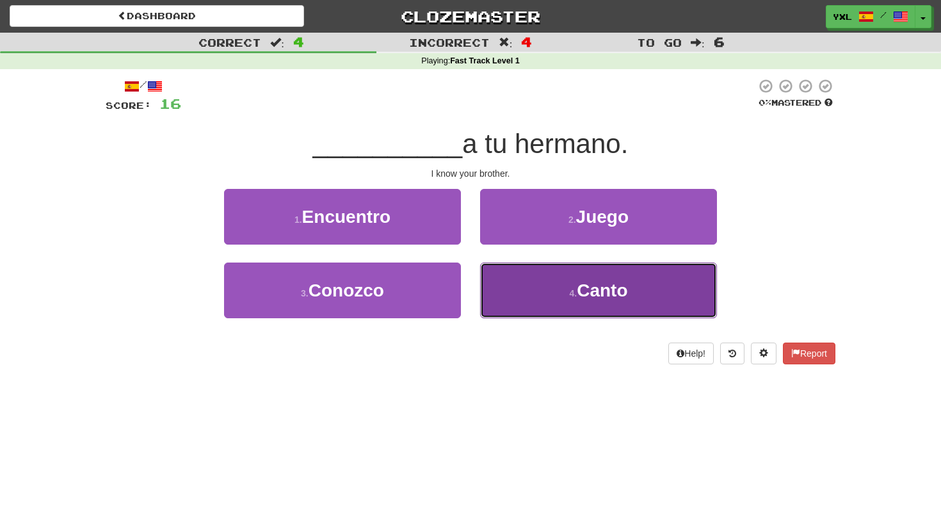
click at [583, 286] on span "Canto" at bounding box center [601, 290] width 51 height 20
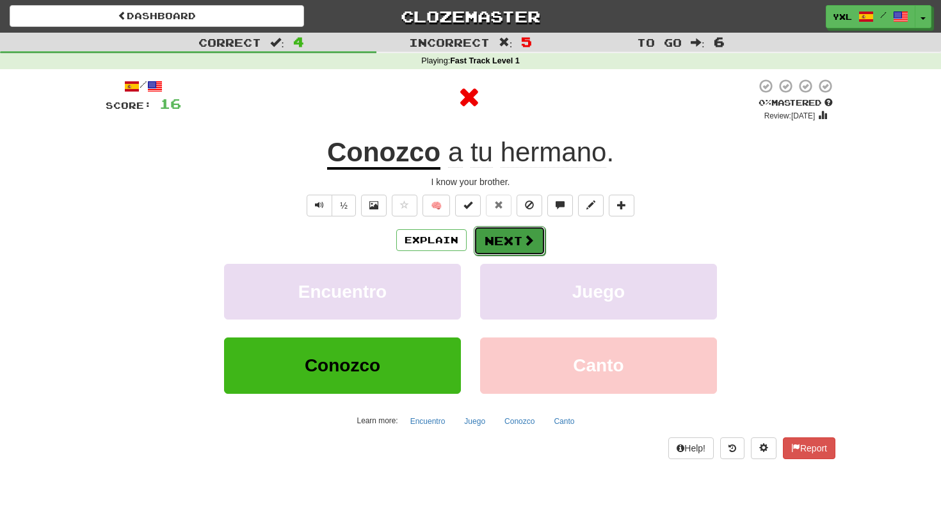
click at [511, 241] on button "Next" at bounding box center [509, 240] width 72 height 29
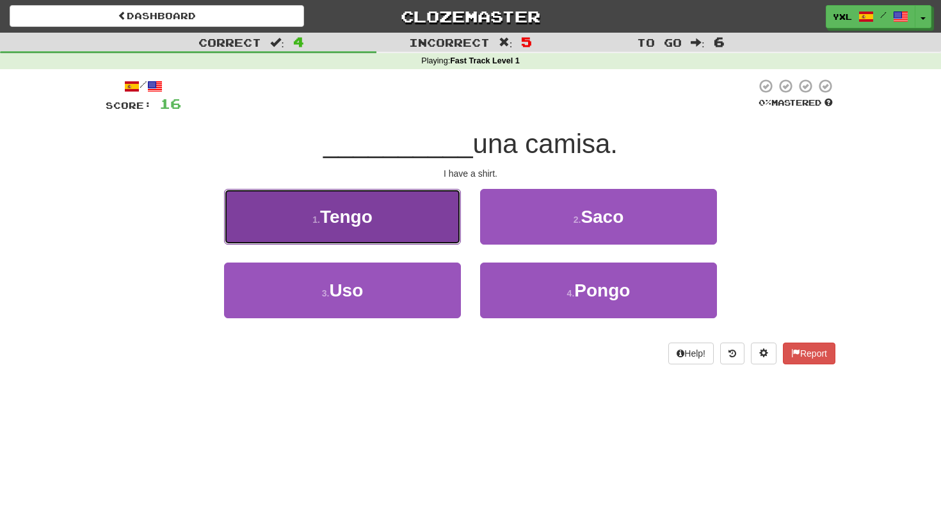
click at [368, 221] on span "Tengo" at bounding box center [346, 217] width 52 height 20
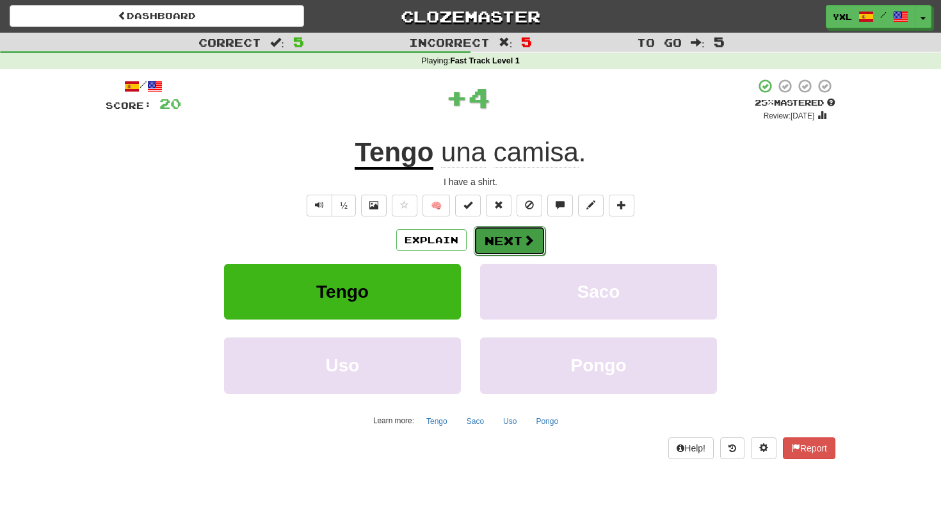
click at [514, 248] on button "Next" at bounding box center [509, 240] width 72 height 29
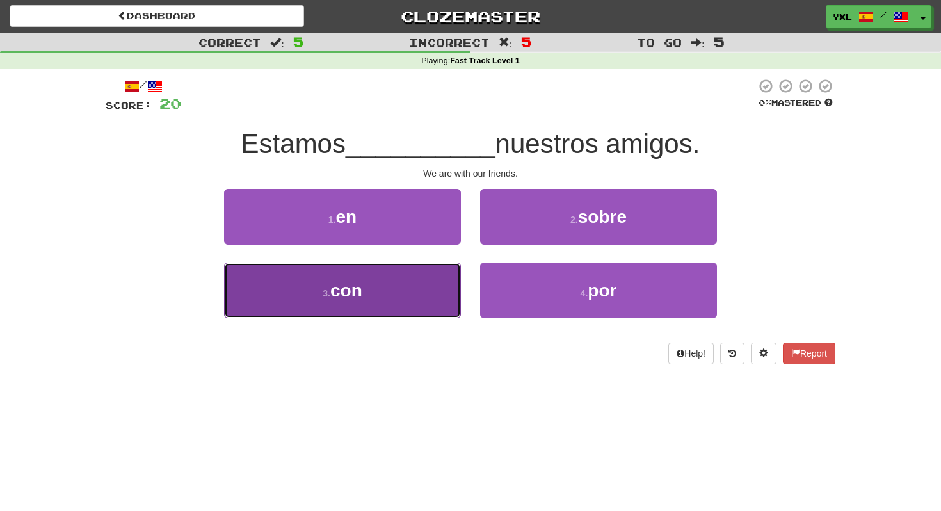
click at [365, 292] on button "3 . con" at bounding box center [342, 290] width 237 height 56
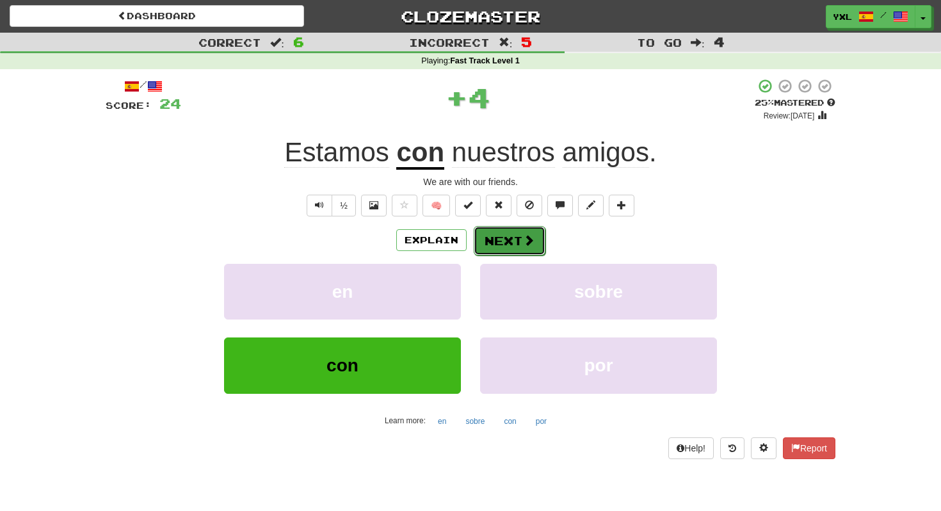
click at [525, 244] on span at bounding box center [529, 240] width 12 height 12
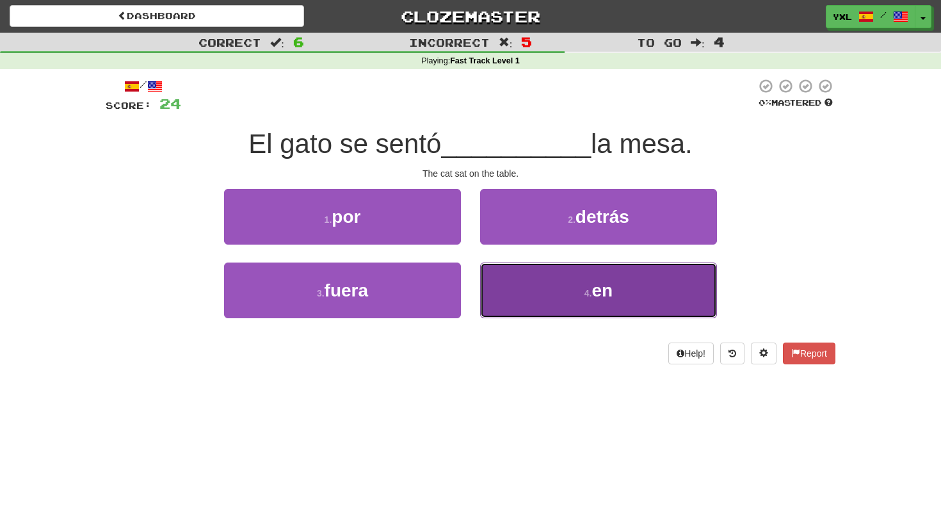
click at [544, 295] on button "4 . en" at bounding box center [598, 290] width 237 height 56
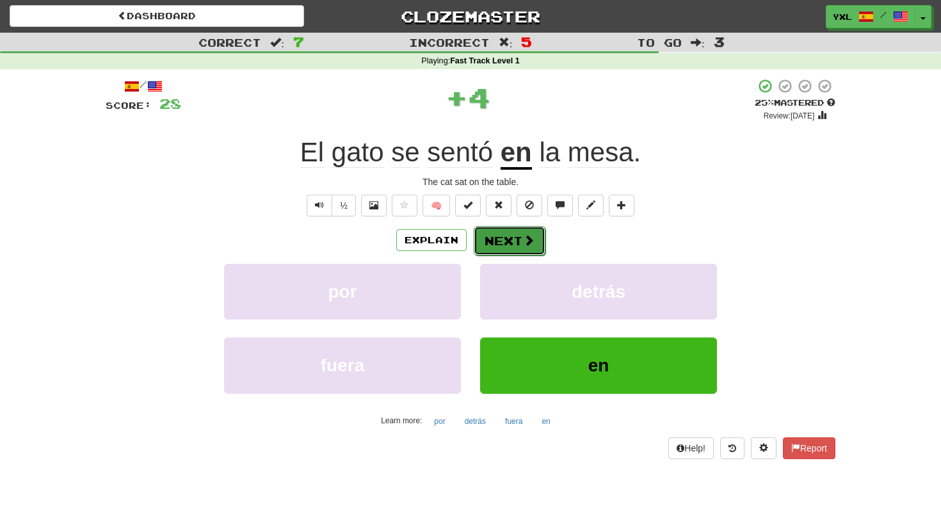
click at [491, 237] on button "Next" at bounding box center [509, 240] width 72 height 29
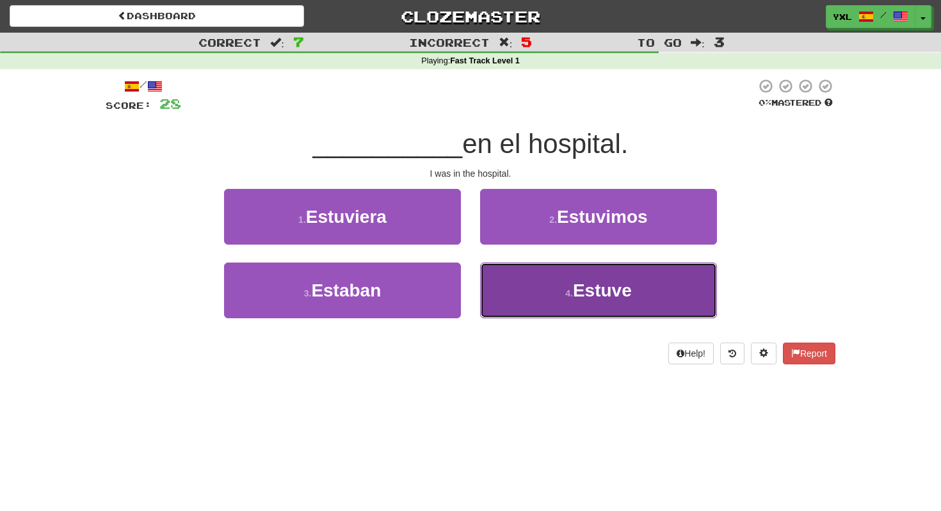
click at [575, 290] on span "Estuve" at bounding box center [602, 290] width 59 height 20
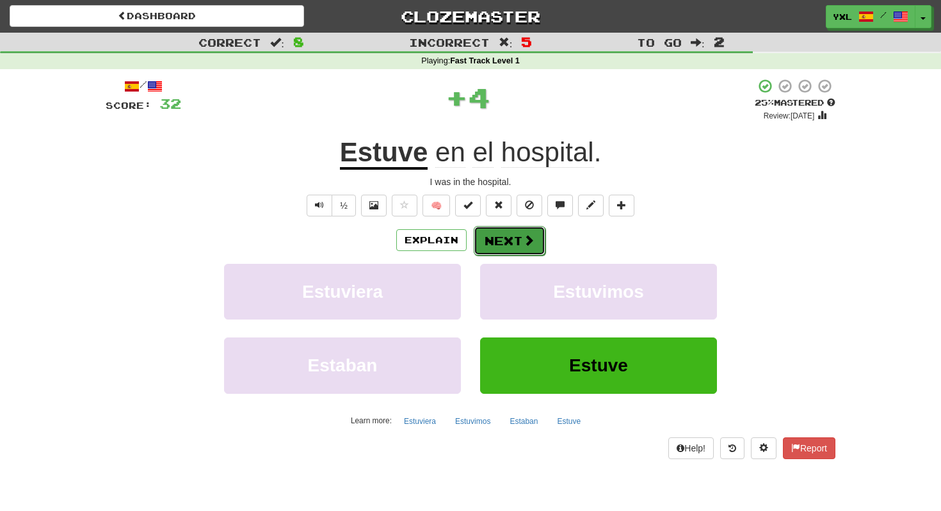
click at [523, 246] on span at bounding box center [529, 240] width 12 height 12
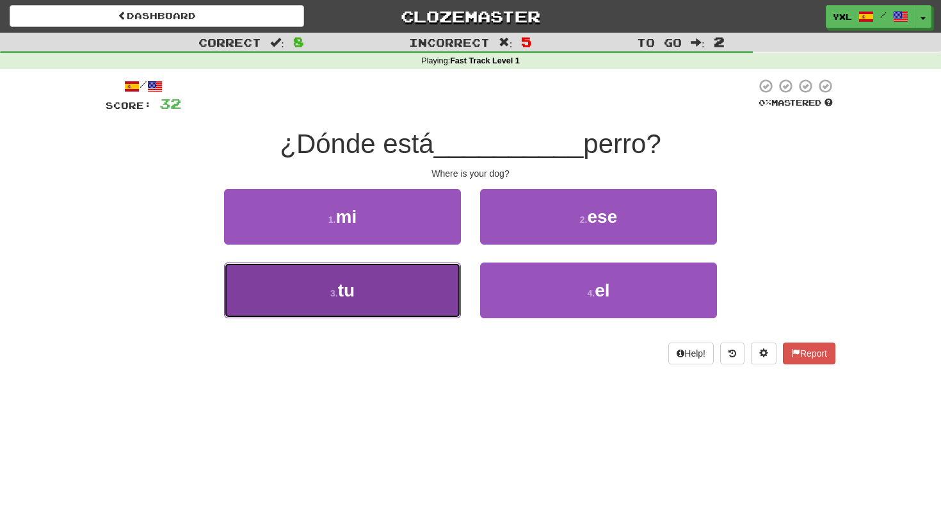
click at [376, 290] on button "3 . tu" at bounding box center [342, 290] width 237 height 56
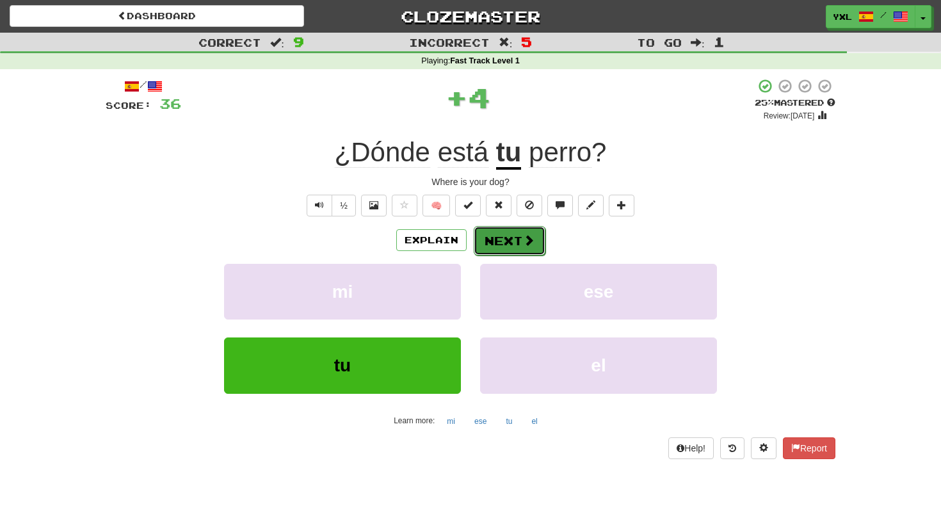
click at [523, 241] on span at bounding box center [529, 240] width 12 height 12
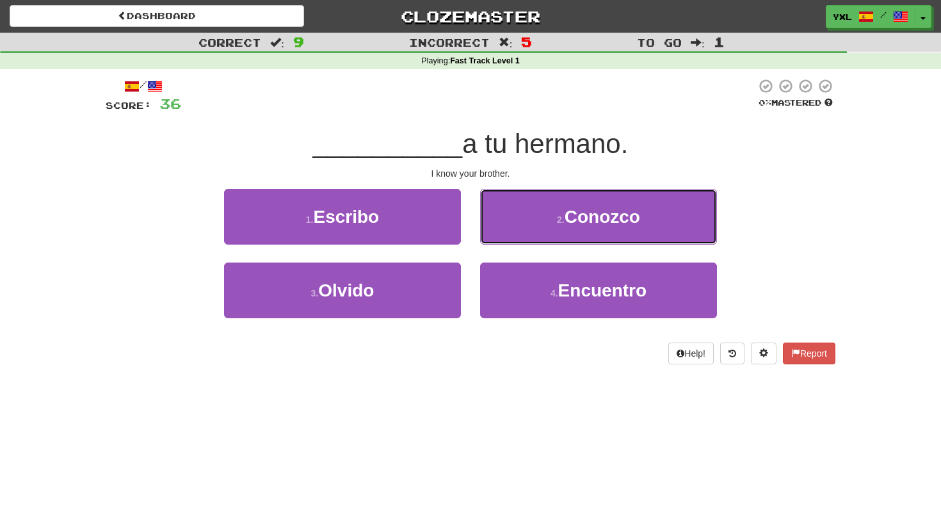
click at [523, 241] on button "2 . Conozco" at bounding box center [598, 217] width 237 height 56
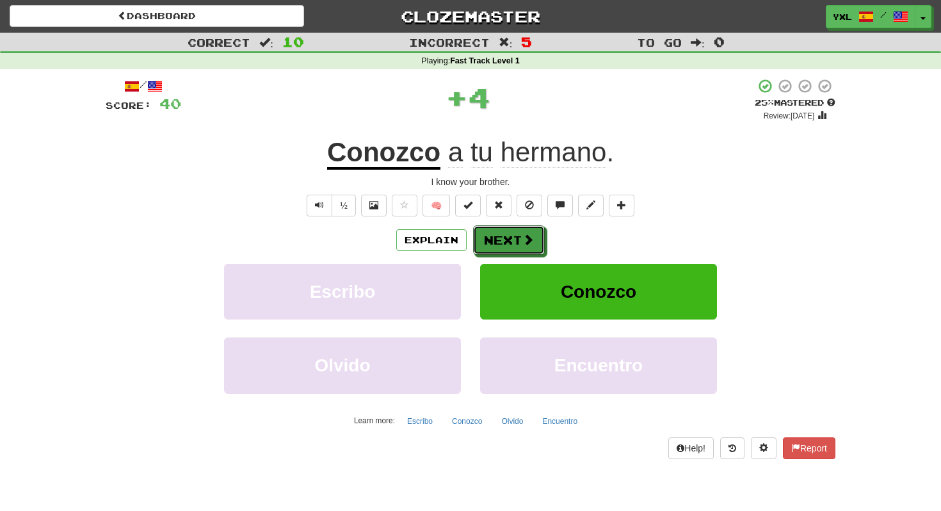
click at [523, 241] on span at bounding box center [528, 240] width 12 height 12
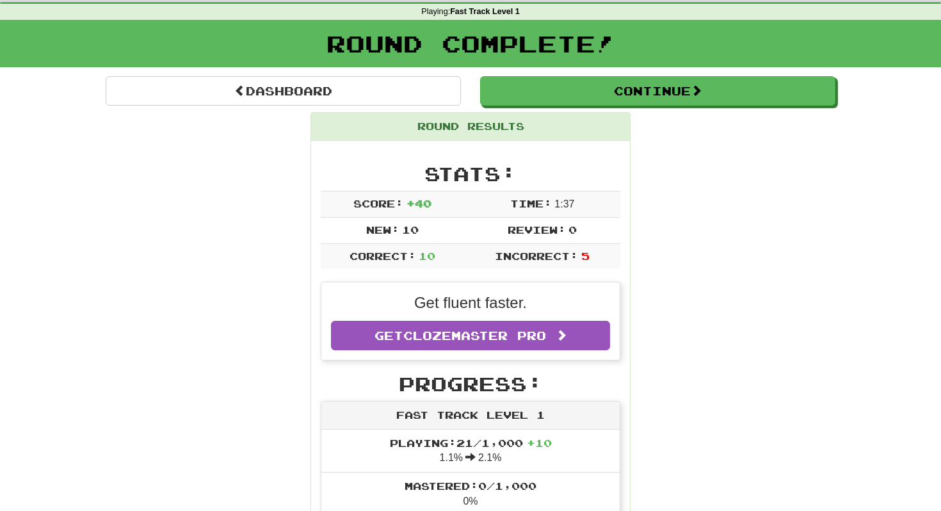
scroll to position [48, 0]
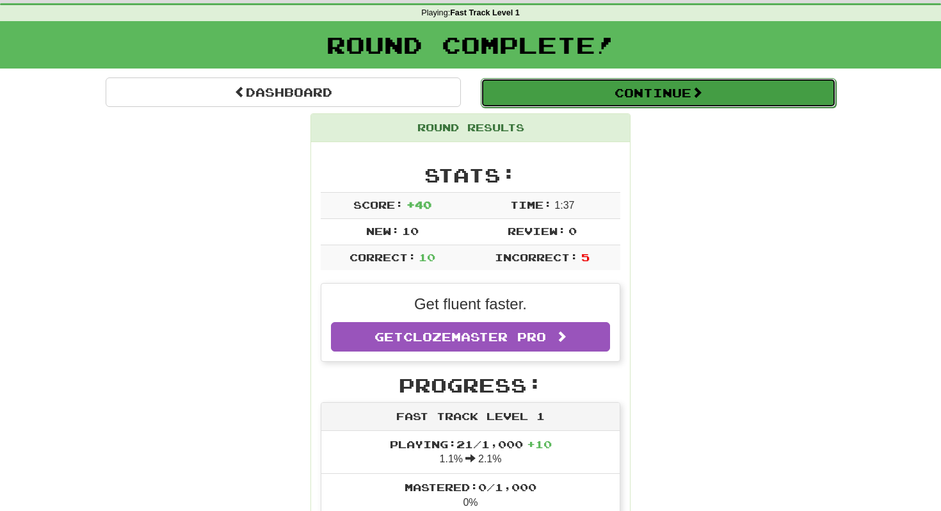
click at [619, 90] on button "Continue" at bounding box center [658, 92] width 355 height 29
